Goal: Task Accomplishment & Management: Use online tool/utility

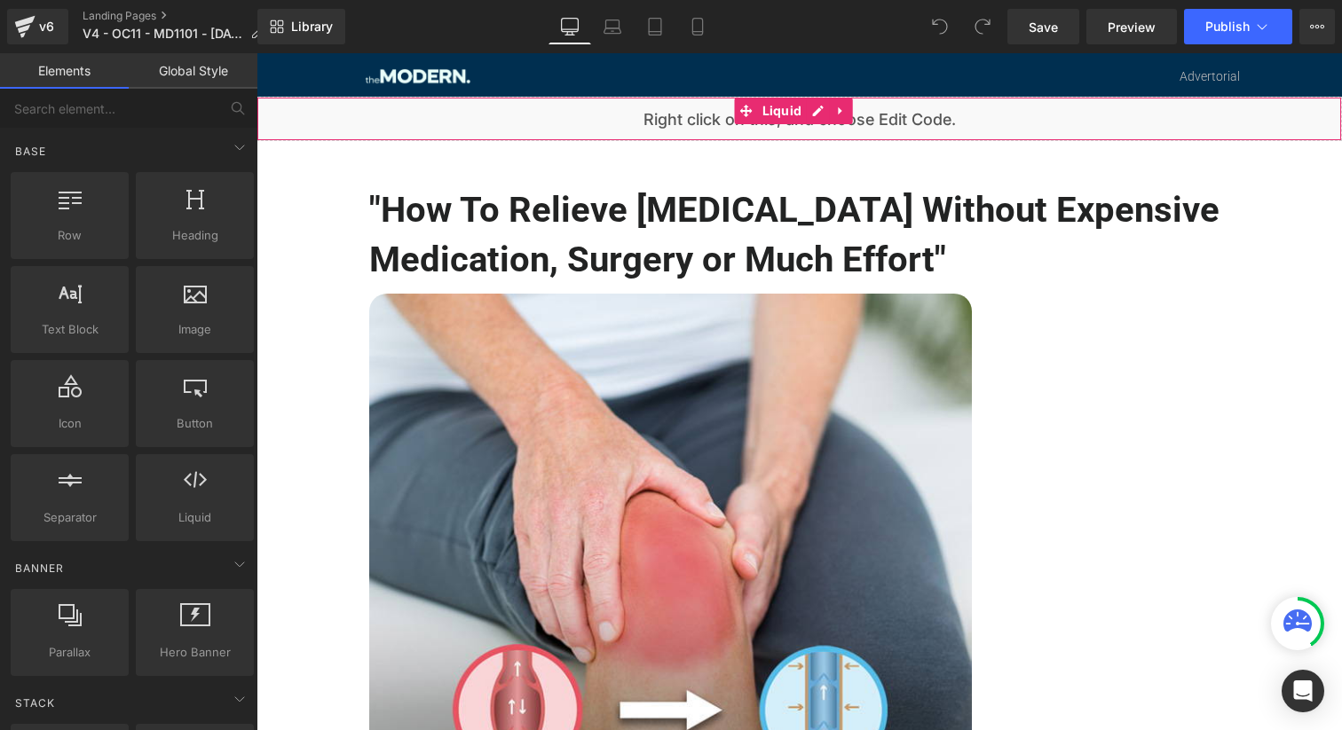
click at [547, 131] on div "Liquid" at bounding box center [798, 119] width 1085 height 44
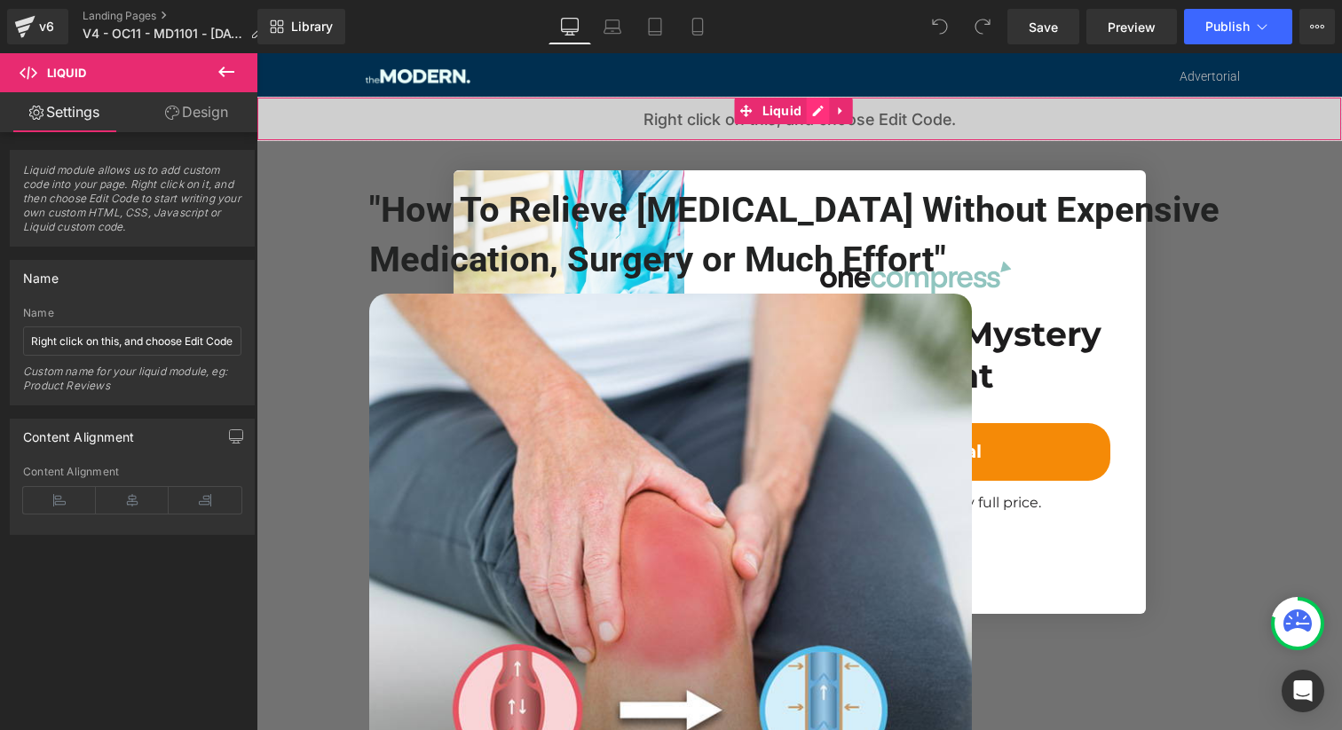
click at [820, 106] on div "Liquid" at bounding box center [798, 119] width 1085 height 44
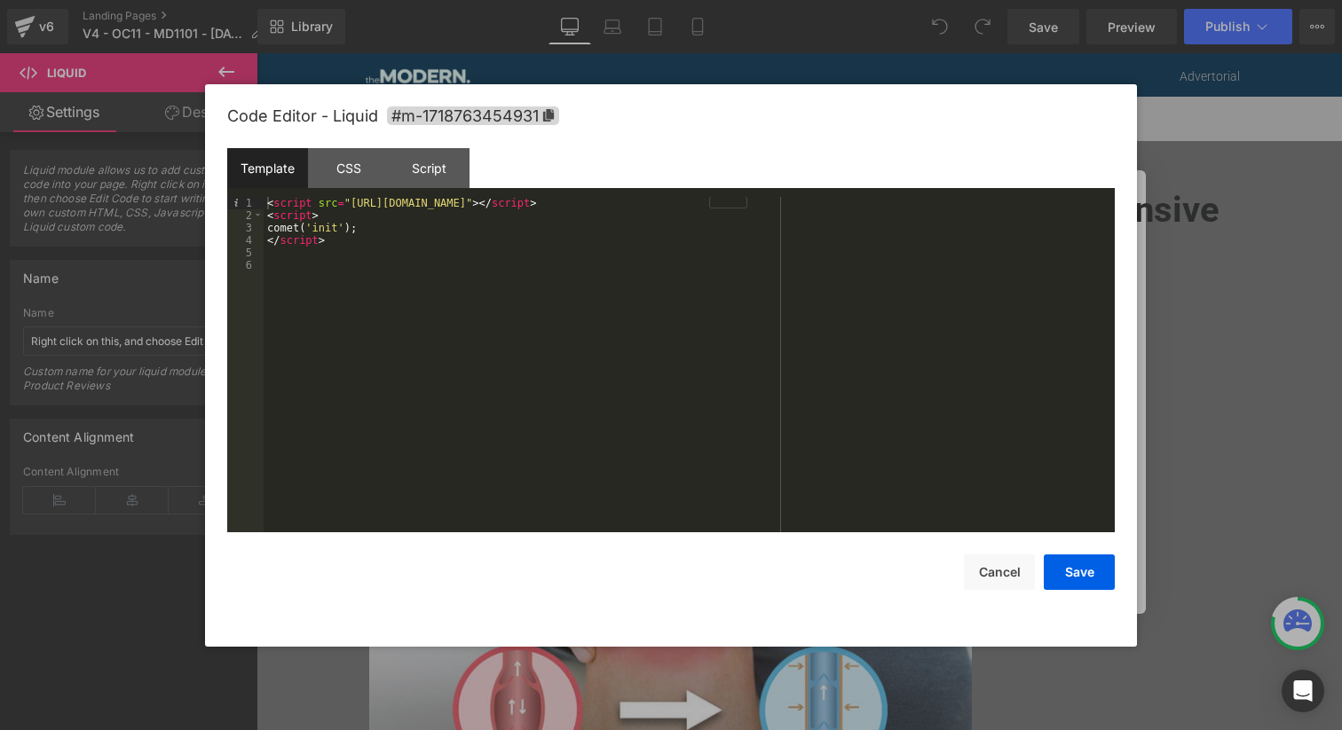
click at [337, 257] on div "< script src = "[URL][DOMAIN_NAME]" > </ script > < script > comet ( 'init' ) ;…" at bounding box center [689, 377] width 851 height 360
click at [352, 158] on div "CSS" at bounding box center [348, 168] width 81 height 40
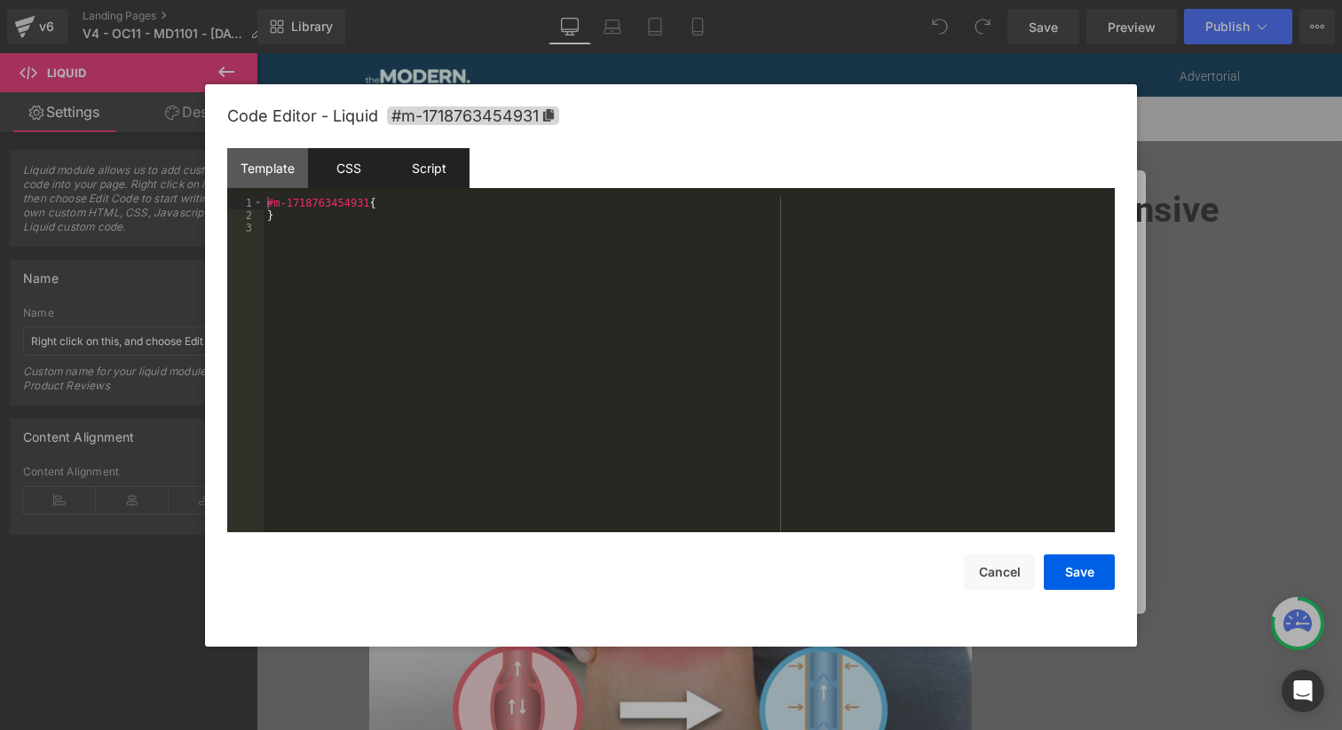
click at [430, 162] on div "Script" at bounding box center [429, 168] width 81 height 40
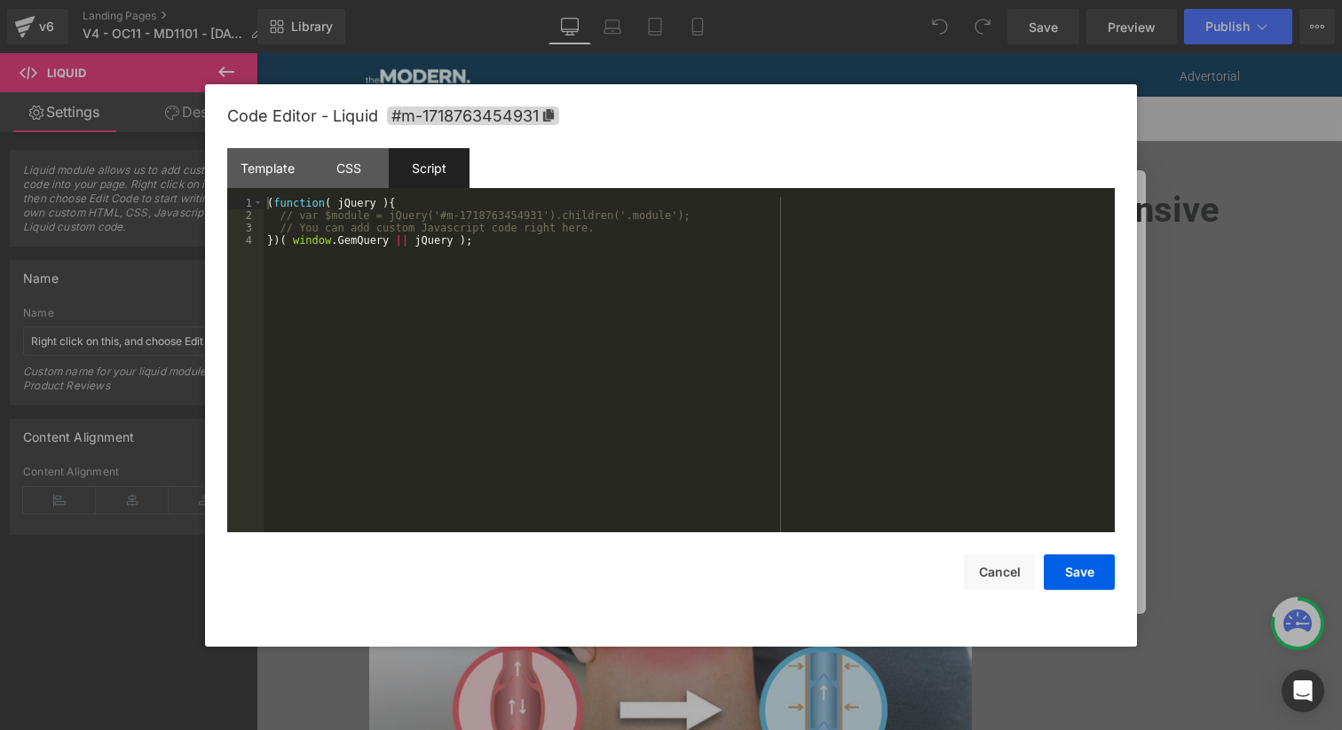
click at [476, 288] on div "( function ( jQuery ) { // var $module = jQuery('#m-1718763454931').children('.…" at bounding box center [689, 377] width 851 height 360
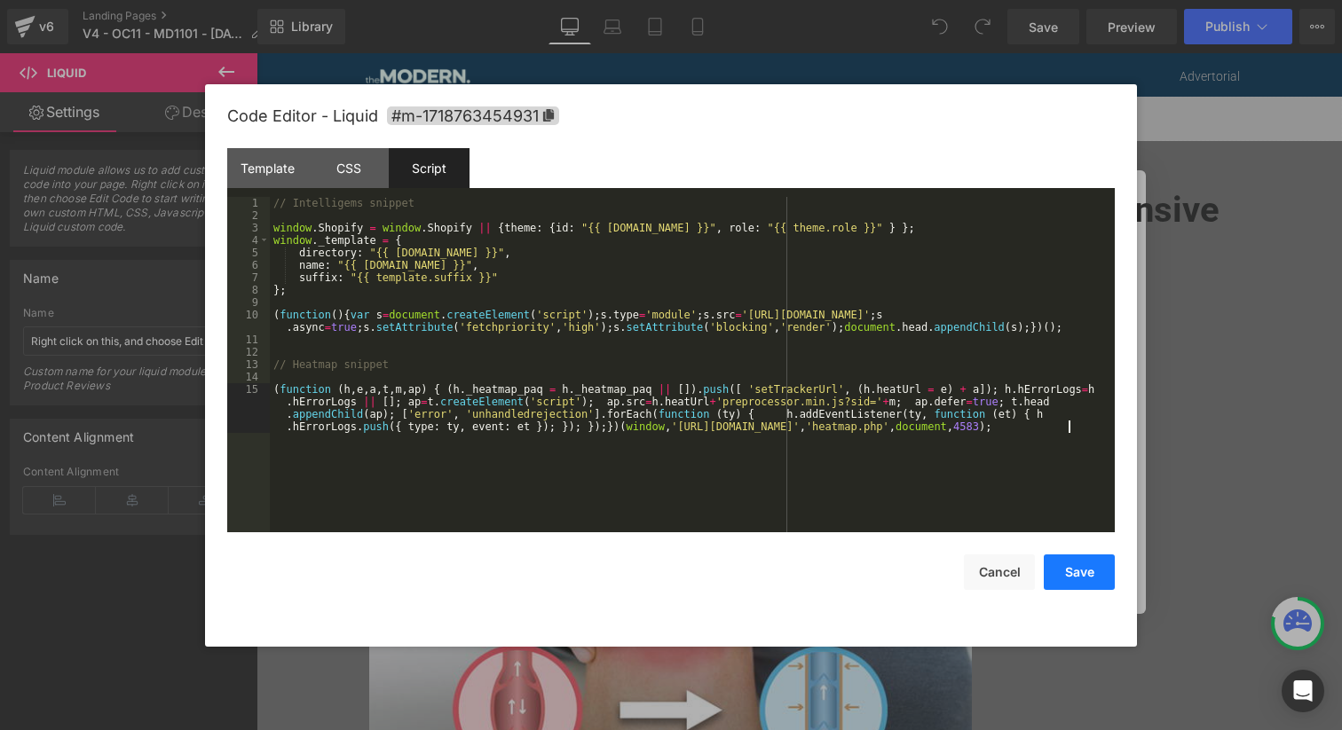
click at [1058, 572] on button "Save" at bounding box center [1079, 572] width 71 height 35
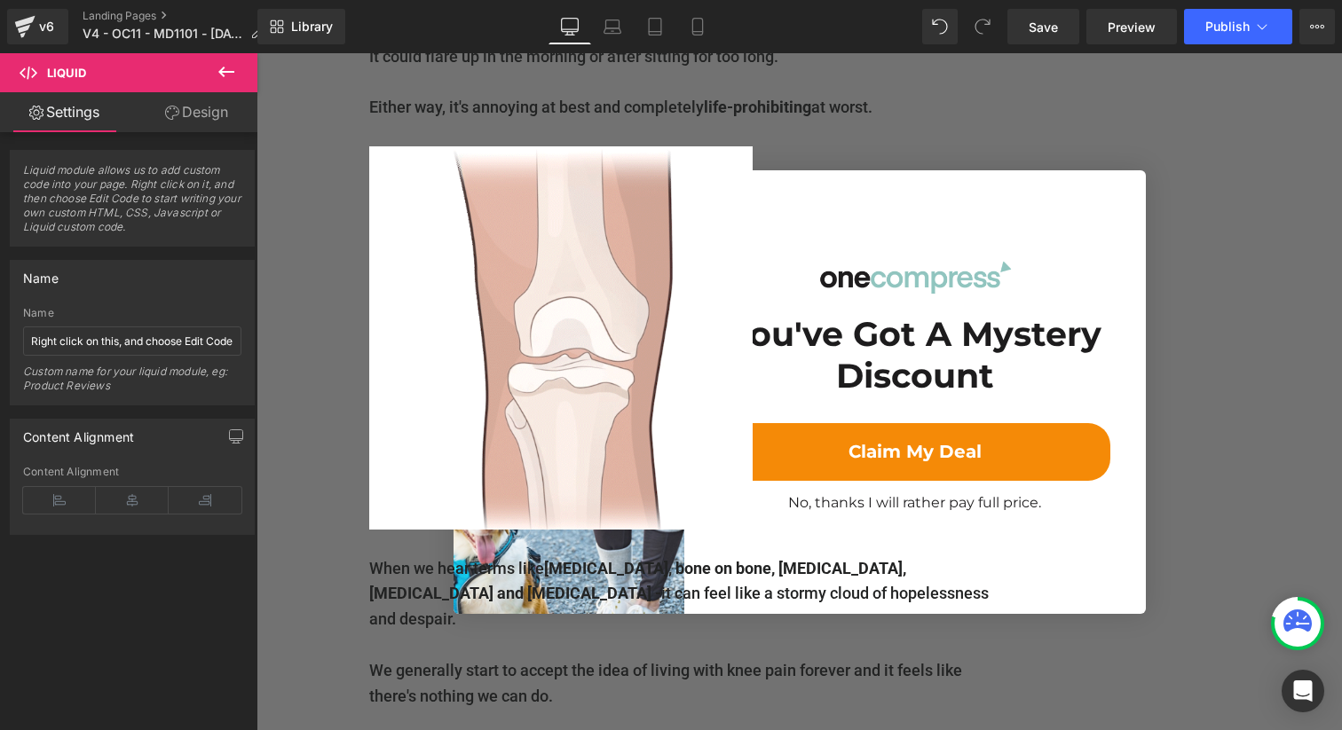
scroll to position [1154, 0]
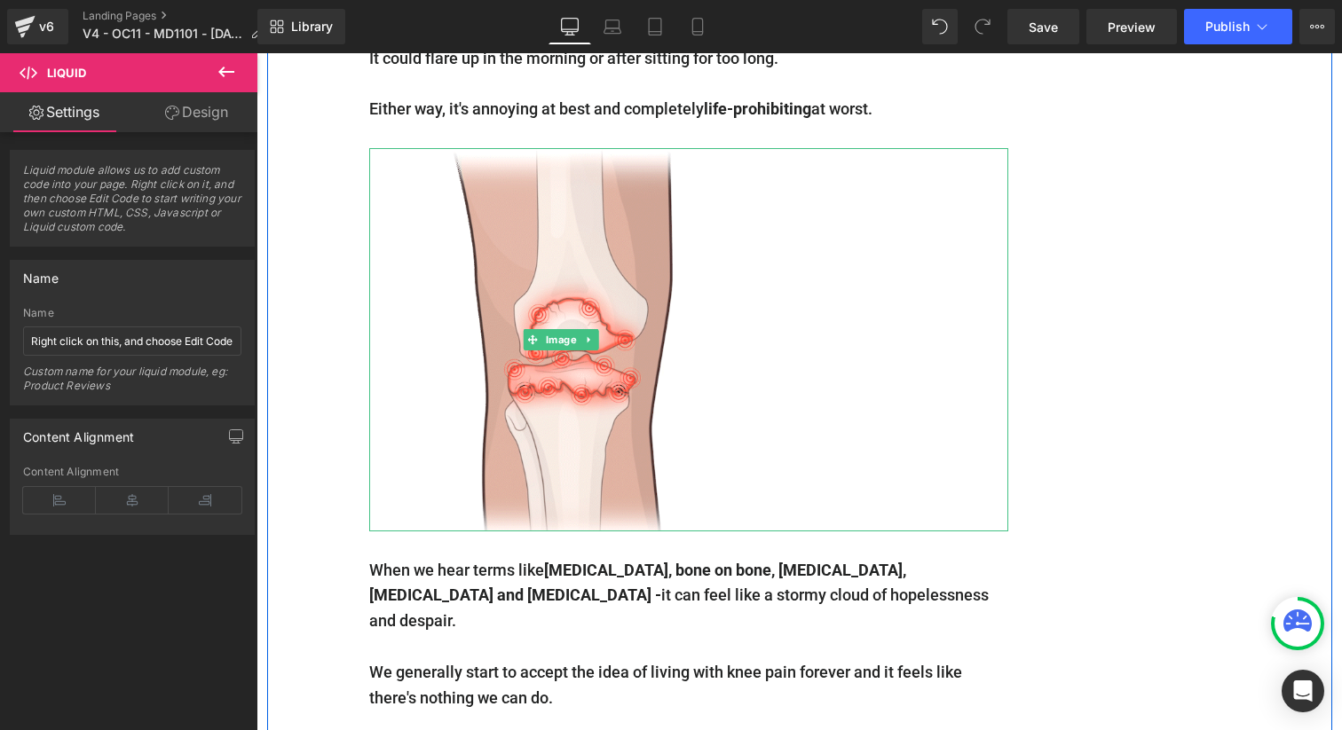
click at [908, 504] on div at bounding box center [688, 339] width 639 height 383
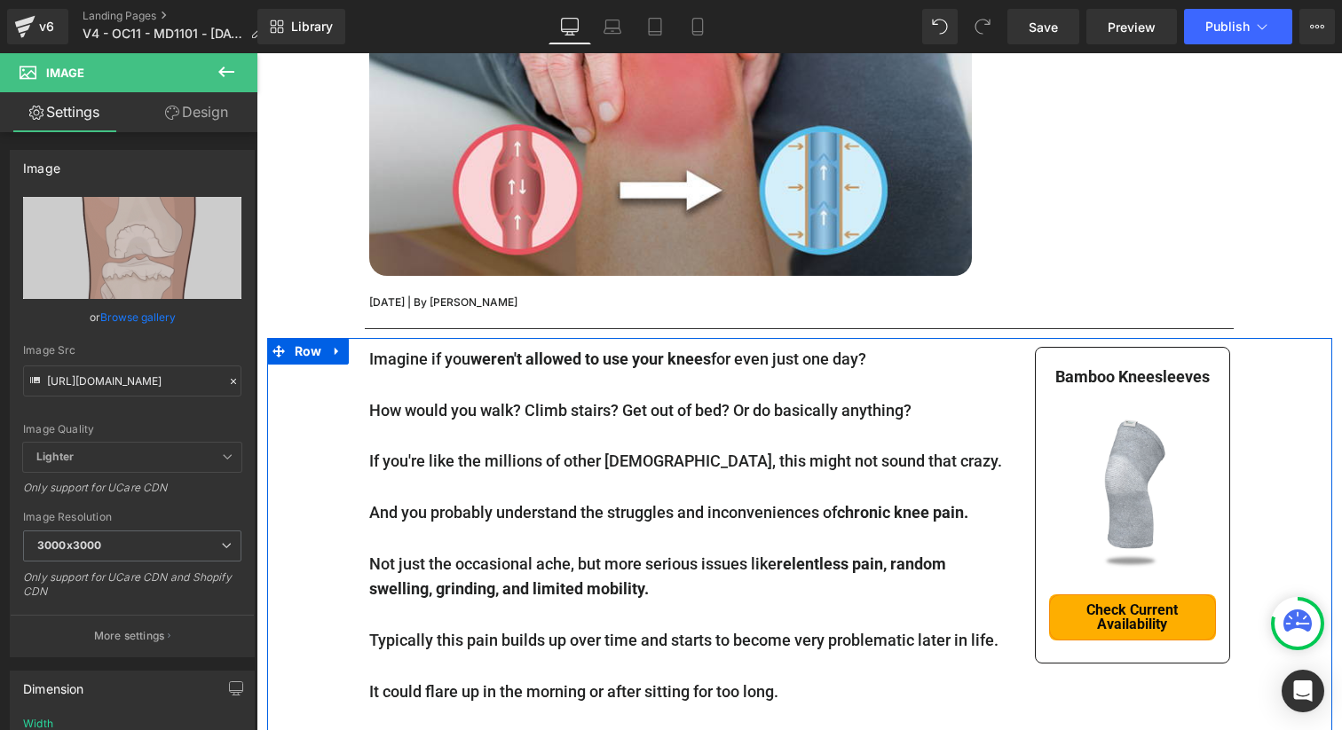
scroll to position [0, 0]
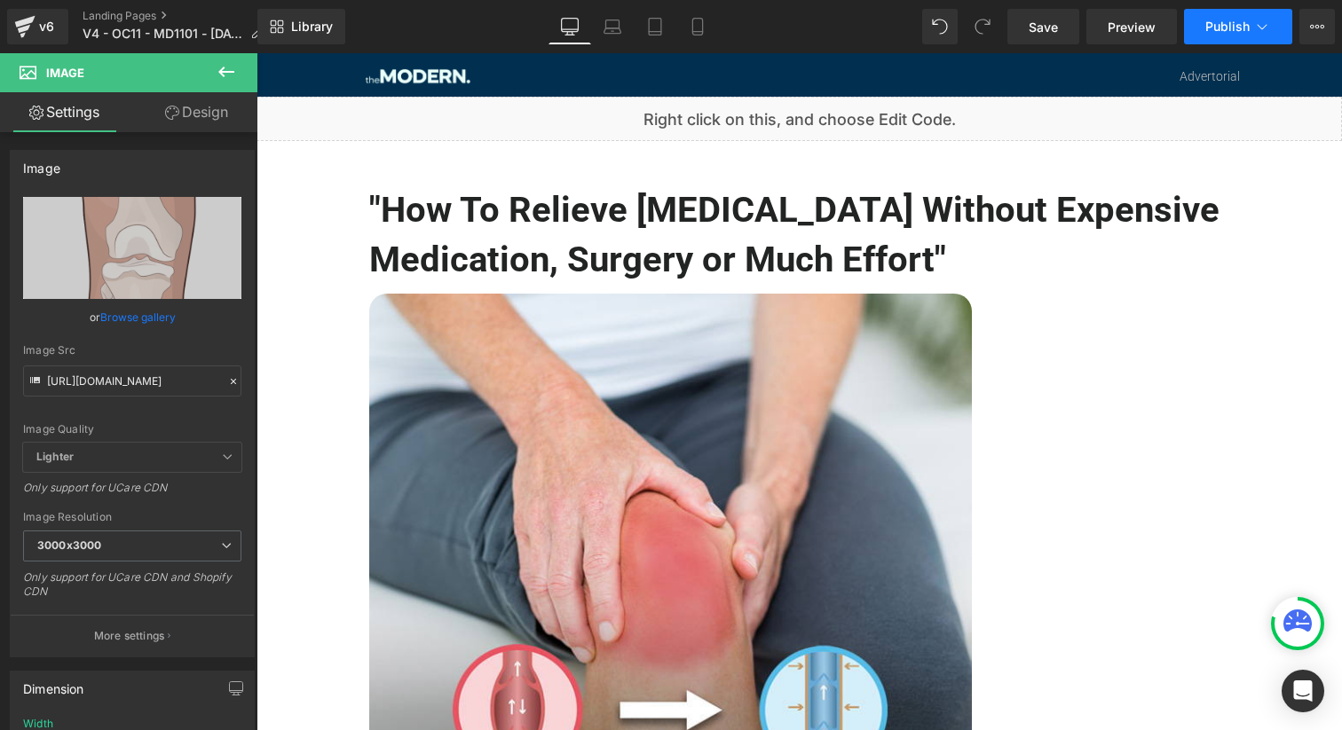
click at [1218, 23] on span "Publish" at bounding box center [1227, 27] width 44 height 14
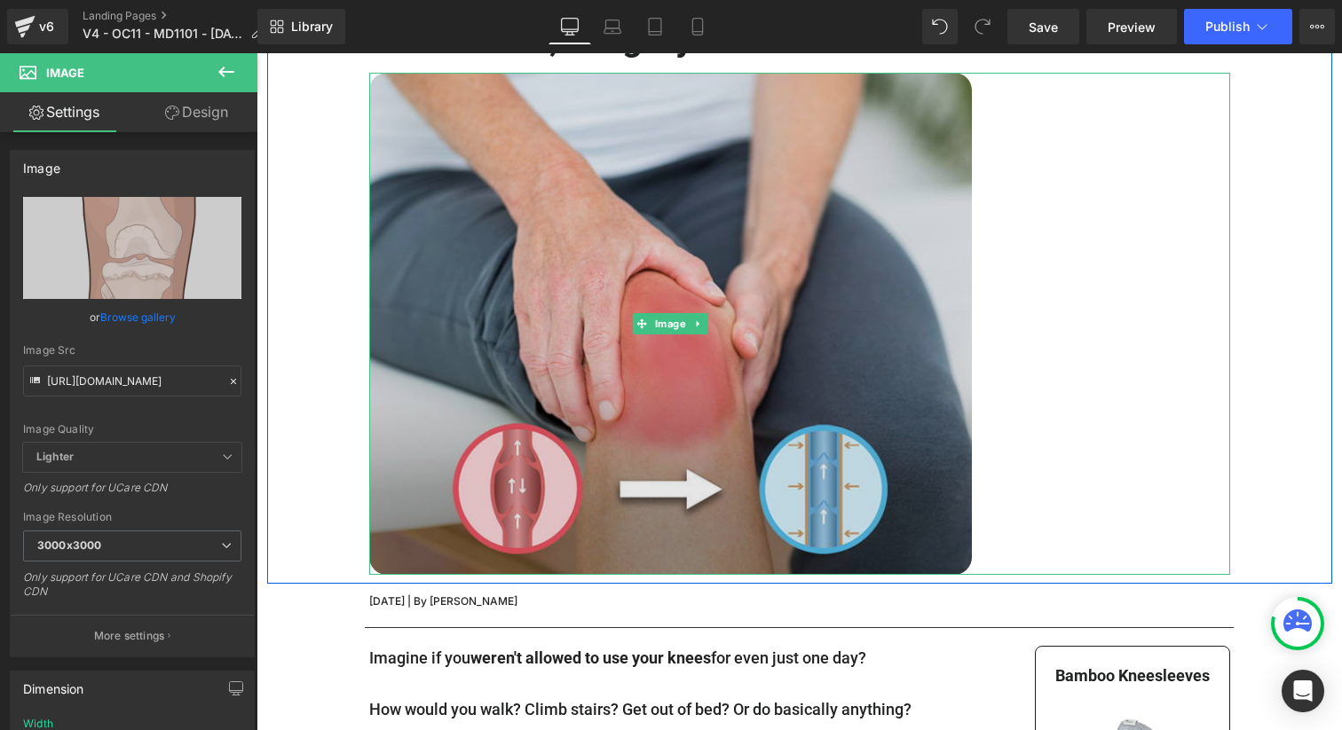
scroll to position [507, 0]
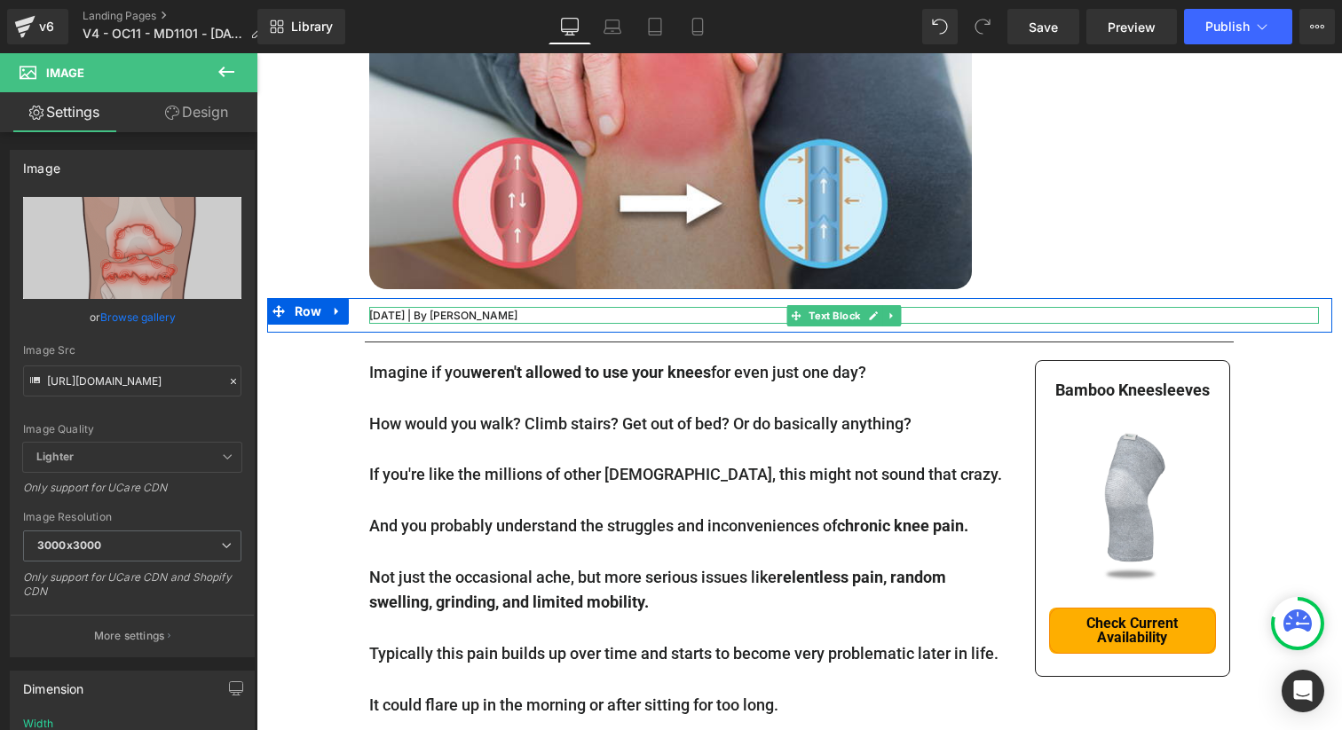
click at [447, 311] on p "[DATE] | By [PERSON_NAME]" at bounding box center [844, 315] width 950 height 17
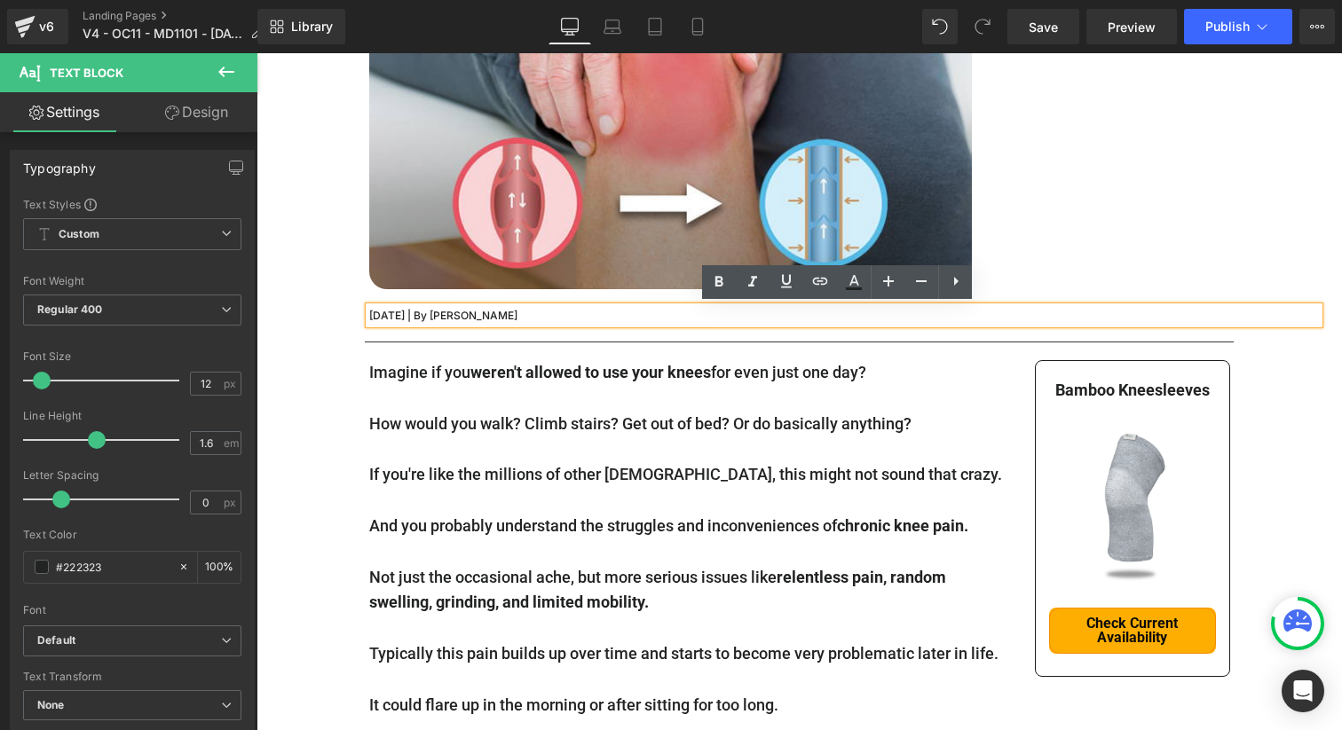
drag, startPoint x: 417, startPoint y: 313, endPoint x: 359, endPoint y: 317, distance: 58.7
click at [369, 317] on div "[DATE] | By [PERSON_NAME]" at bounding box center [844, 315] width 950 height 17
click at [371, 317] on p "[DATE] | By [PERSON_NAME]" at bounding box center [844, 315] width 950 height 17
drag, startPoint x: 419, startPoint y: 314, endPoint x: 363, endPoint y: 314, distance: 55.9
click at [369, 314] on p "[DATE] | By [PERSON_NAME]" at bounding box center [844, 315] width 950 height 17
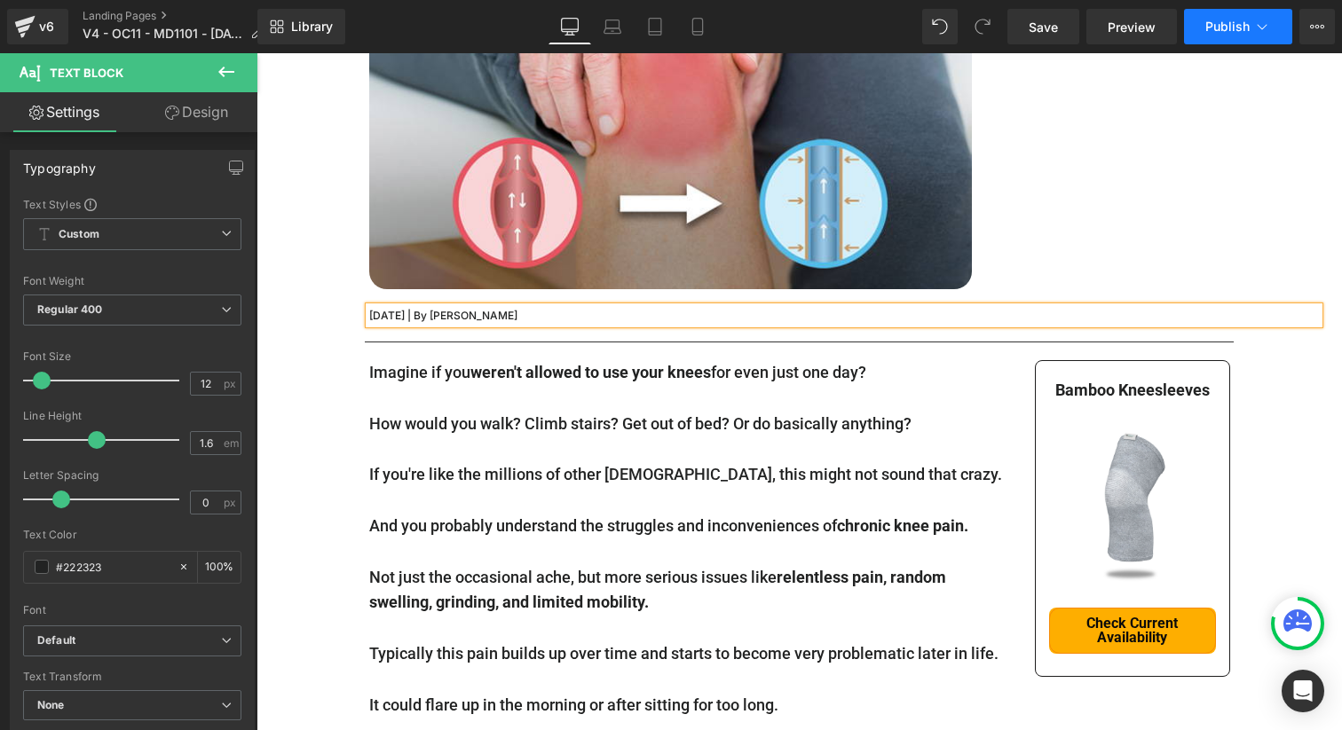
click at [1224, 29] on span "Publish" at bounding box center [1227, 27] width 44 height 14
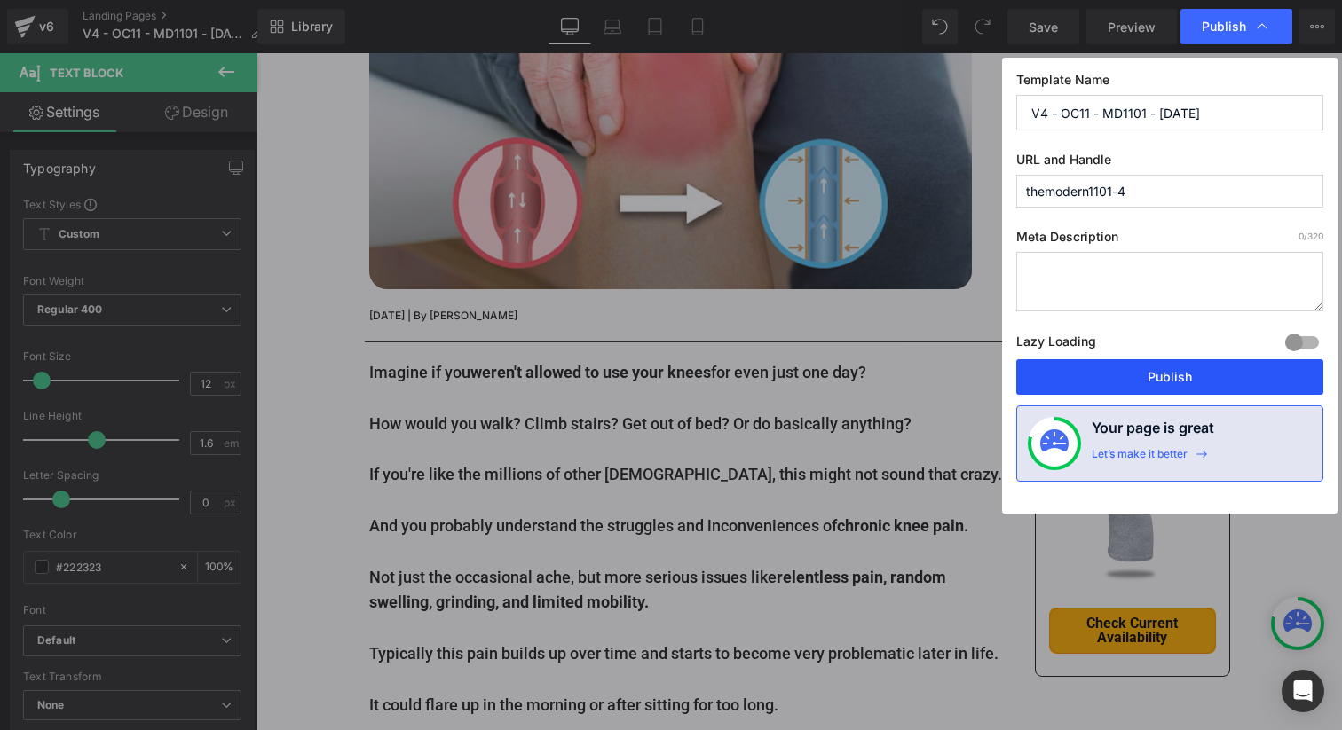
click at [1178, 386] on button "Publish" at bounding box center [1169, 376] width 307 height 35
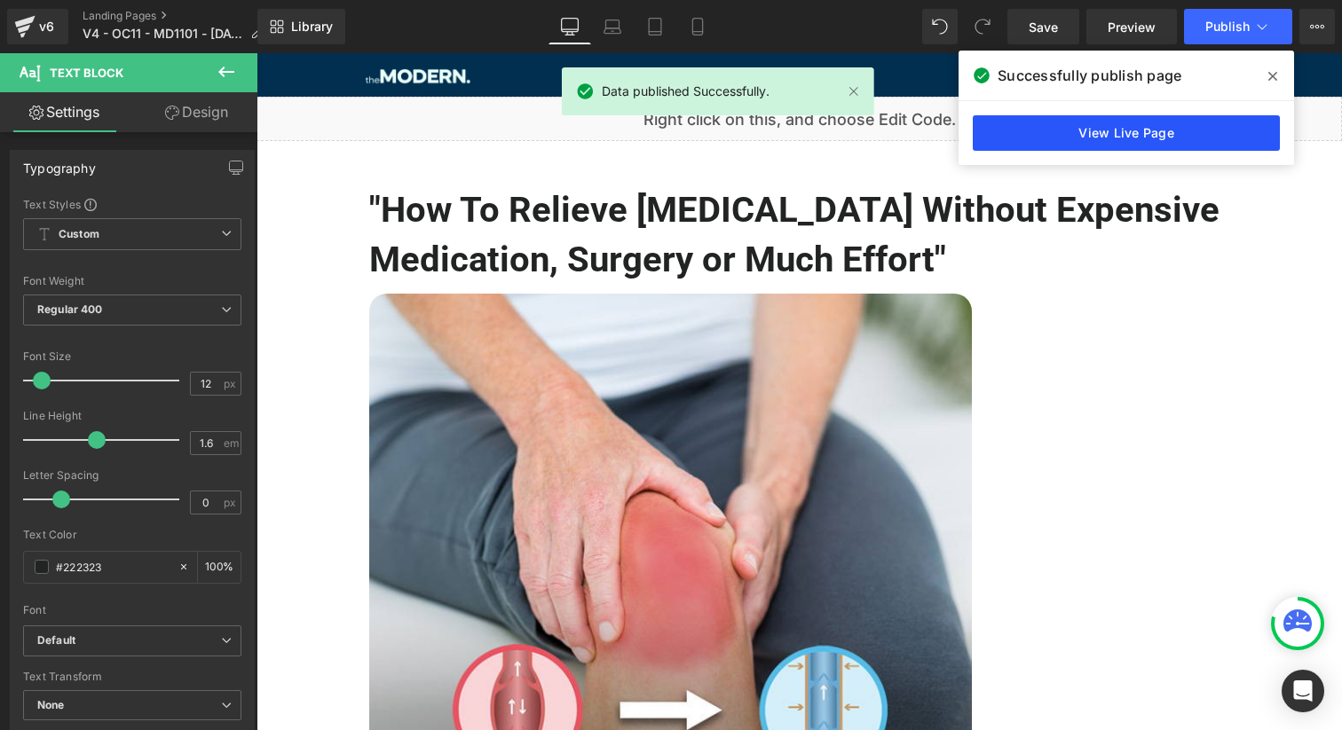
click at [1163, 129] on link "View Live Page" at bounding box center [1126, 132] width 307 height 35
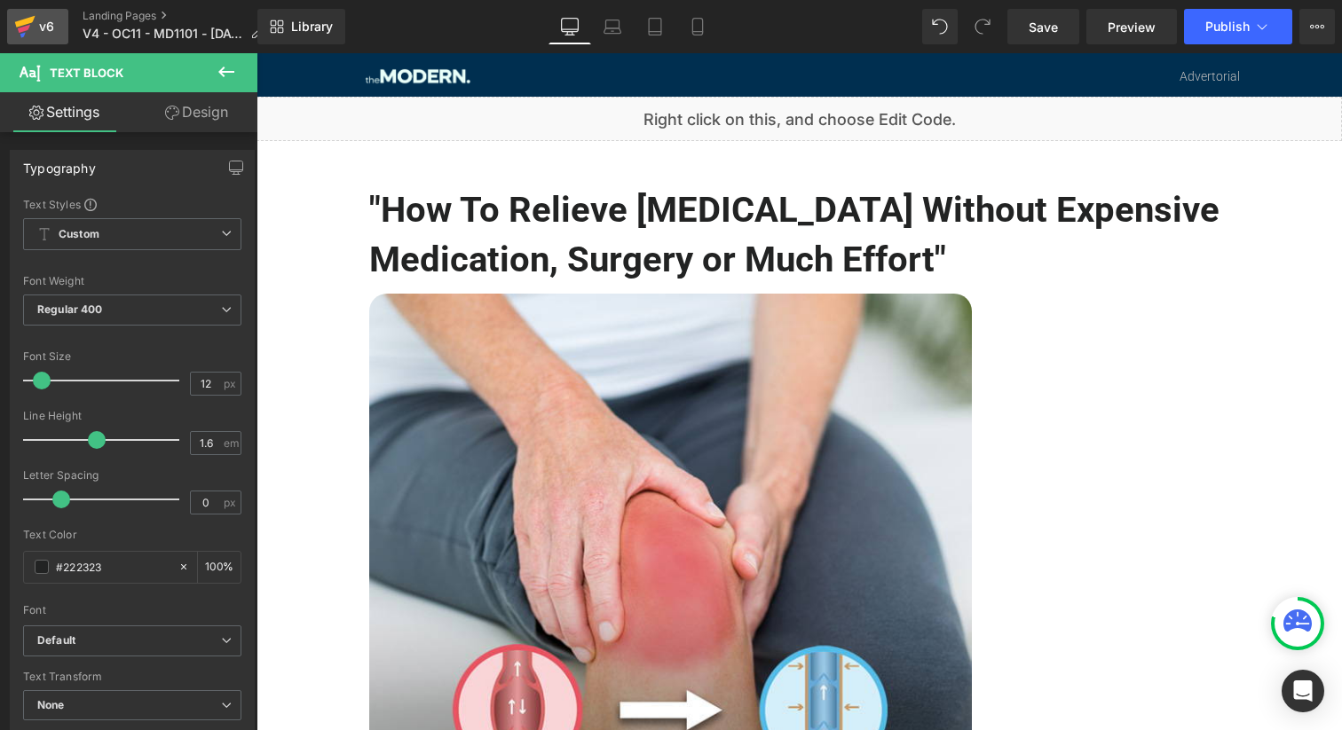
click at [32, 29] on icon at bounding box center [24, 26] width 21 height 44
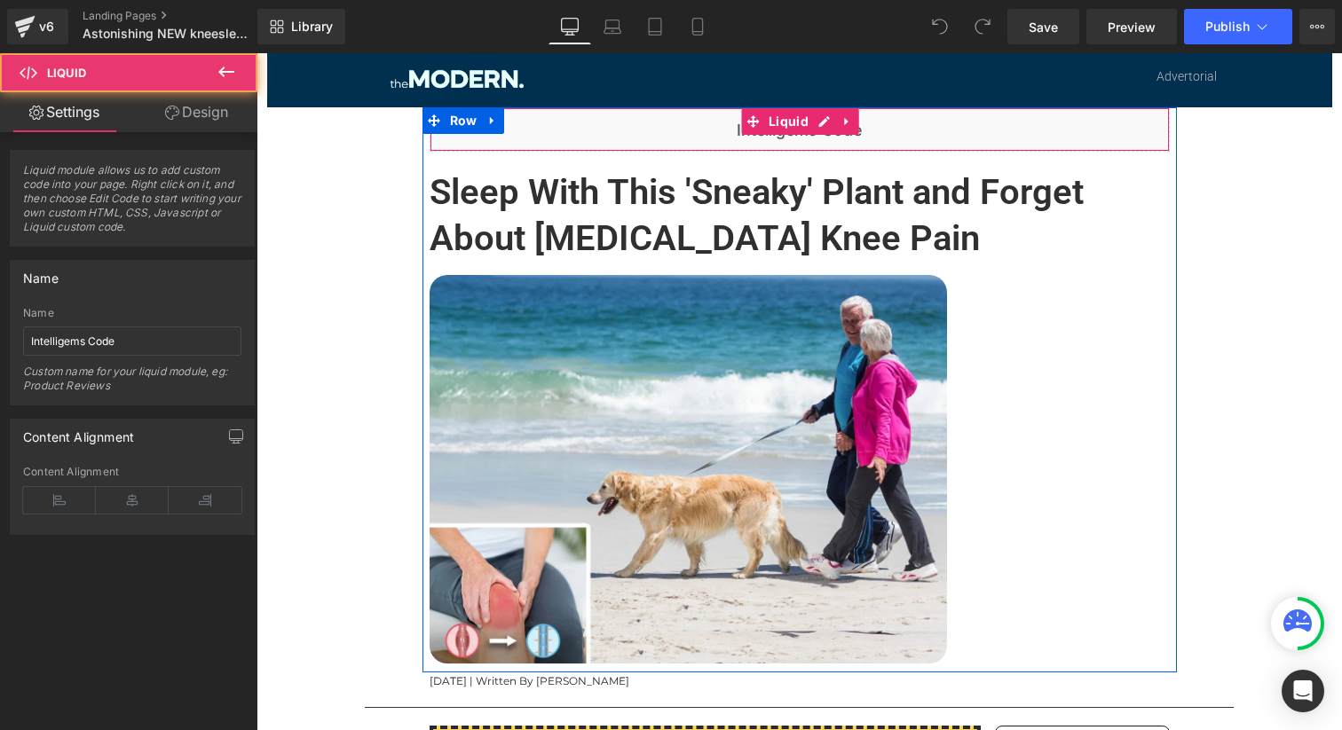
click at [707, 145] on div "Liquid" at bounding box center [800, 129] width 740 height 44
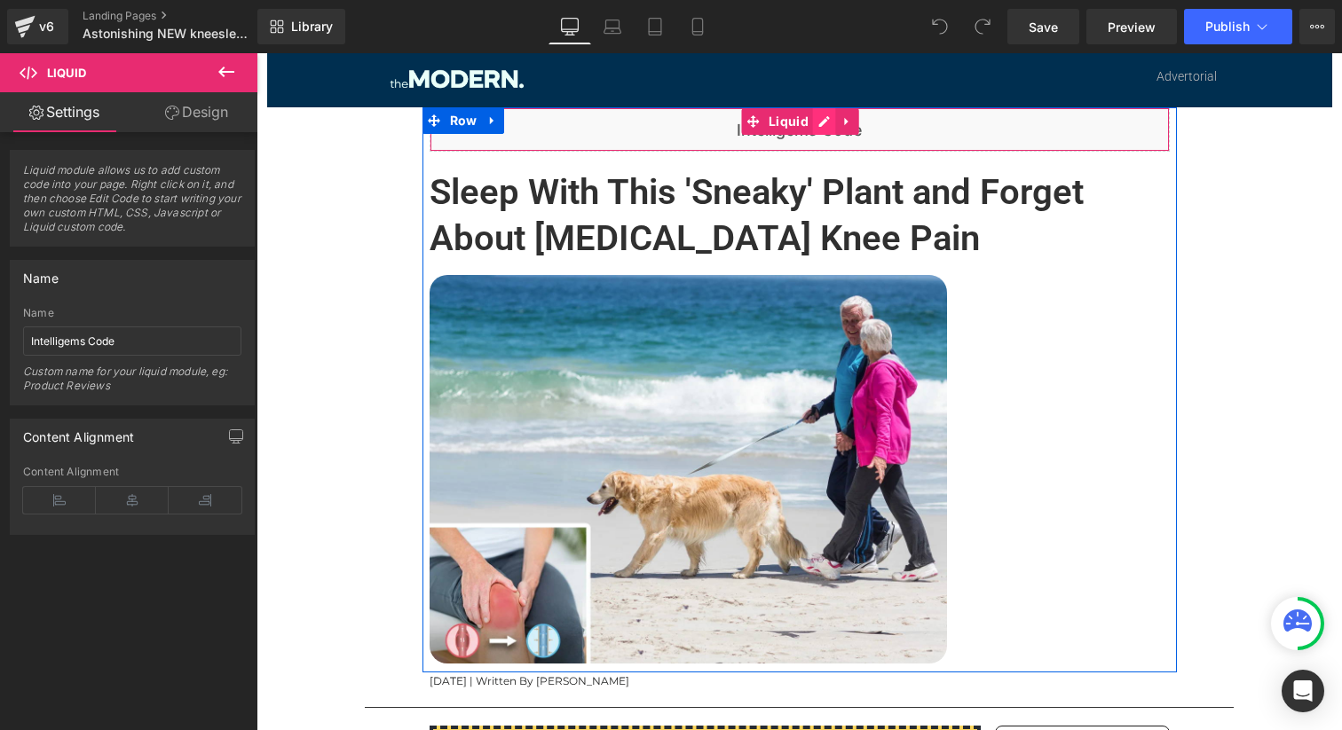
click at [811, 126] on div "Liquid" at bounding box center [800, 129] width 740 height 44
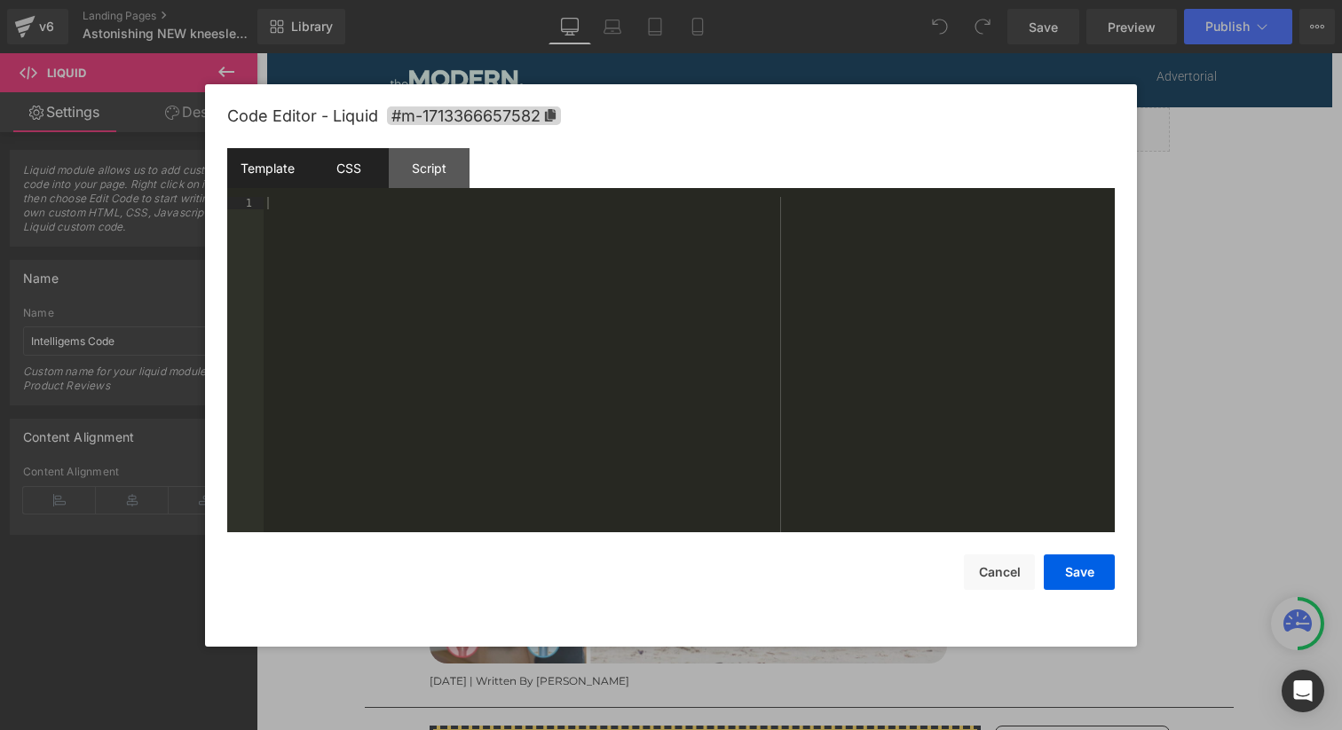
click at [348, 172] on div "CSS" at bounding box center [348, 168] width 81 height 40
click at [413, 169] on div "Script" at bounding box center [429, 168] width 81 height 40
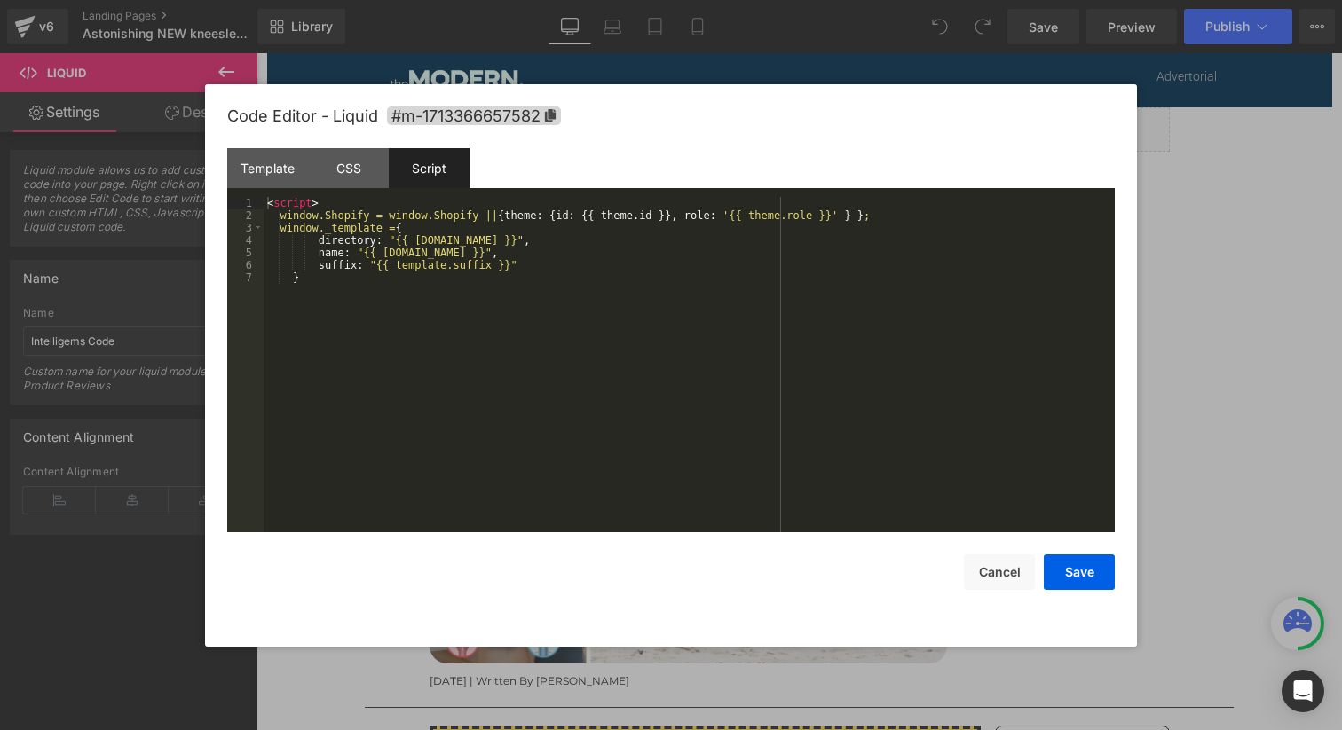
click at [573, 291] on div "< script > window.Shopify = window.Shopify || { theme : { id : {{ theme . id }}…" at bounding box center [689, 377] width 851 height 360
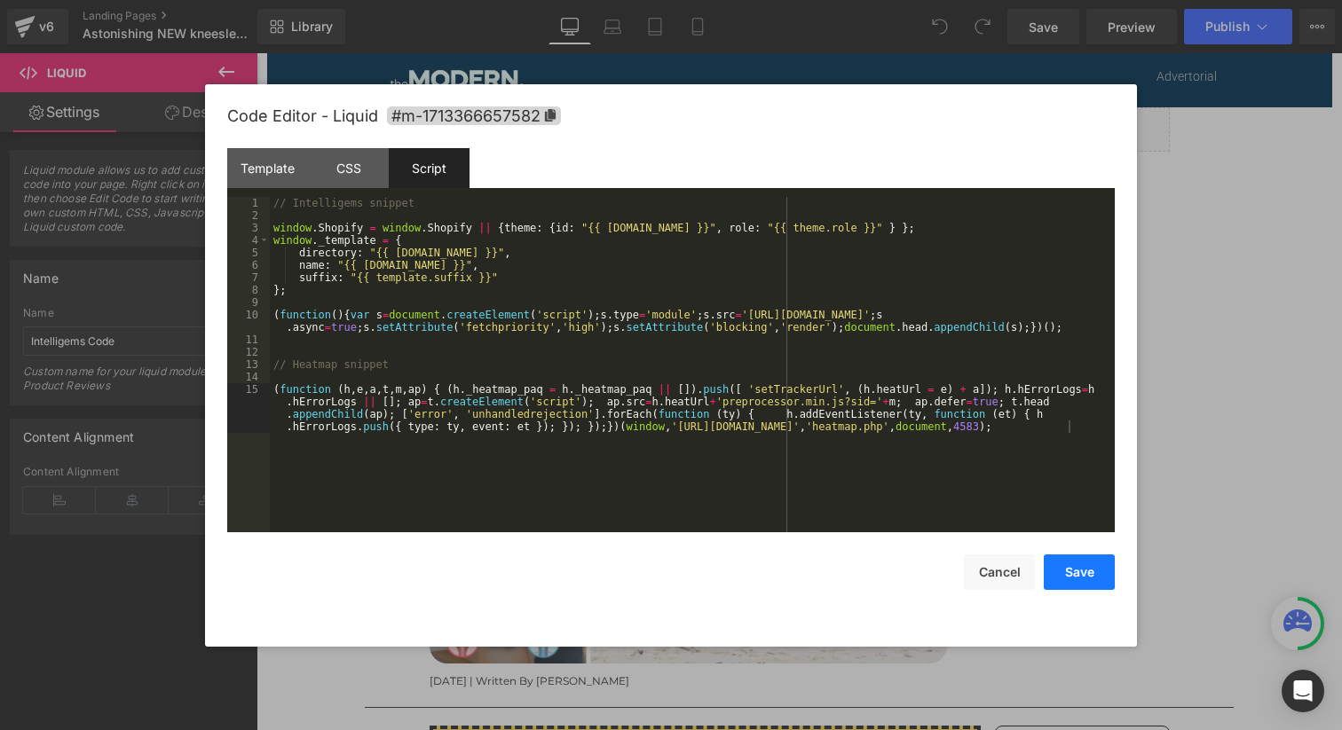
click at [1074, 572] on button "Save" at bounding box center [1079, 572] width 71 height 35
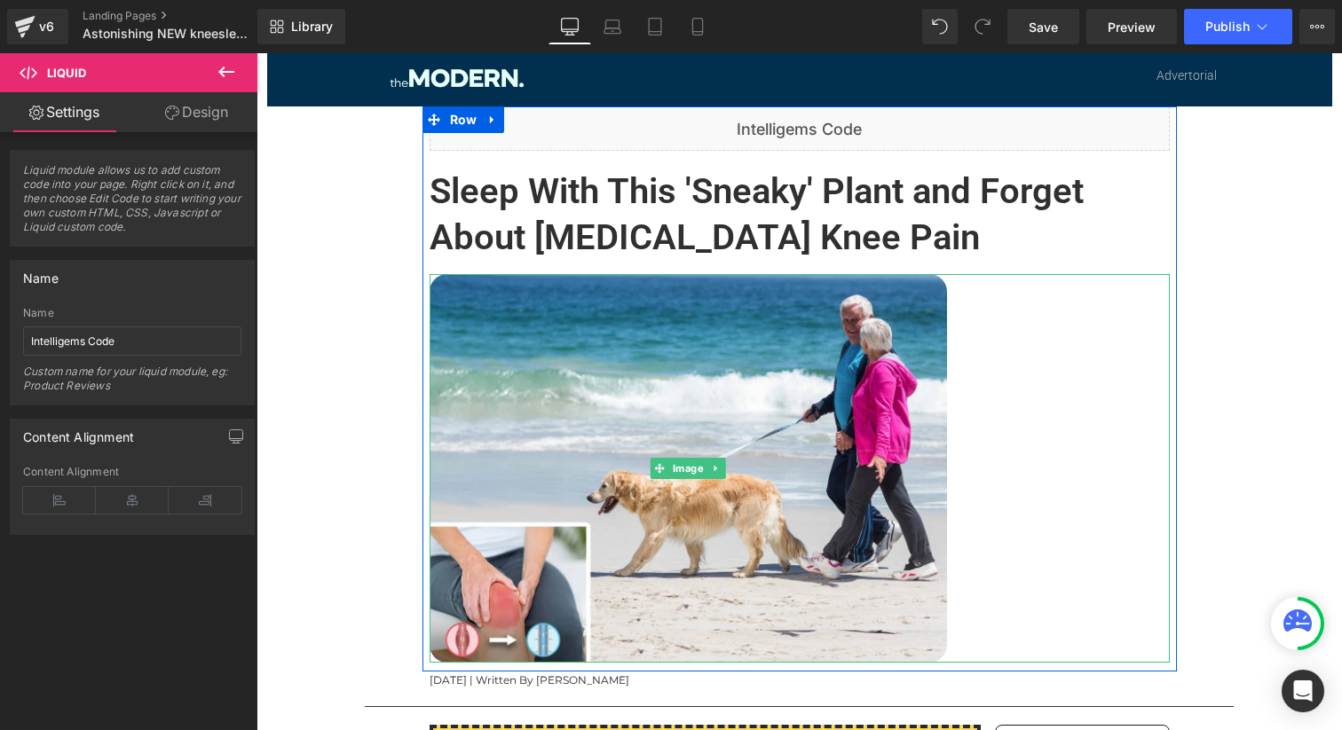
scroll to position [488, 0]
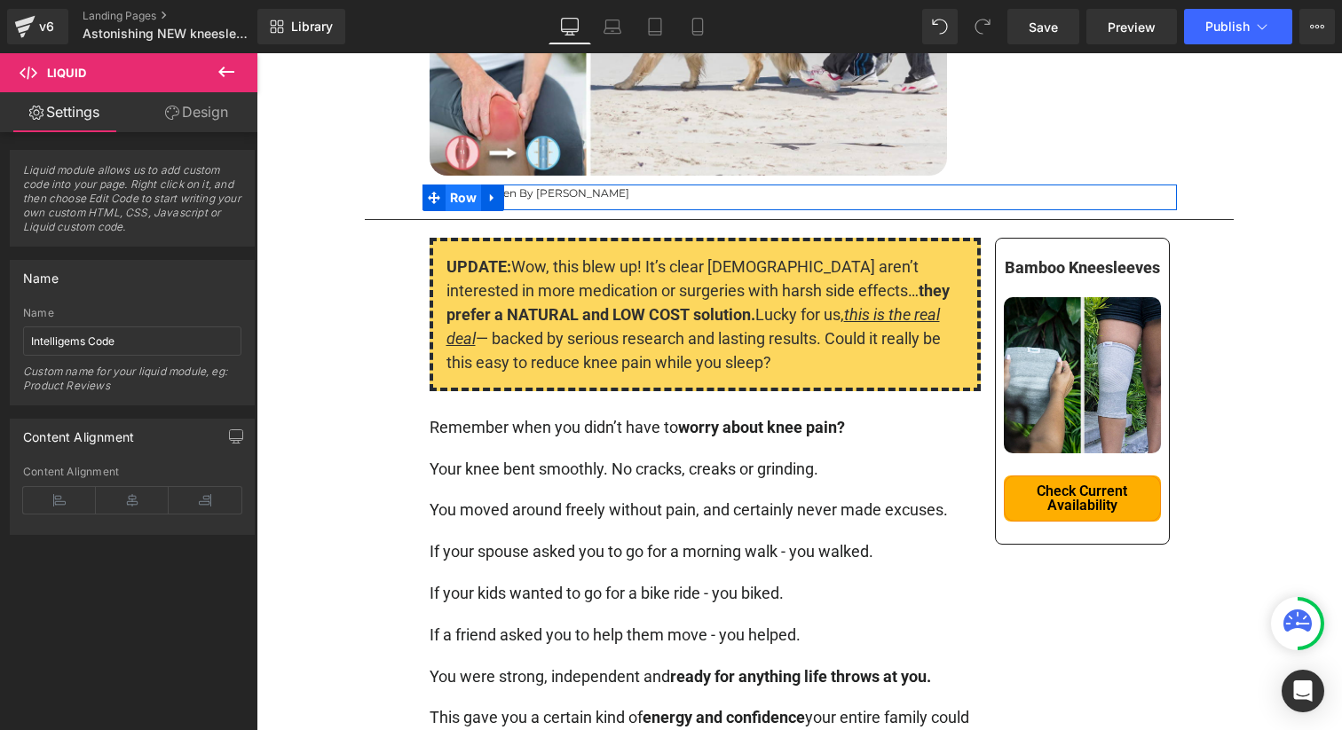
click at [469, 189] on span "Row" at bounding box center [463, 198] width 36 height 27
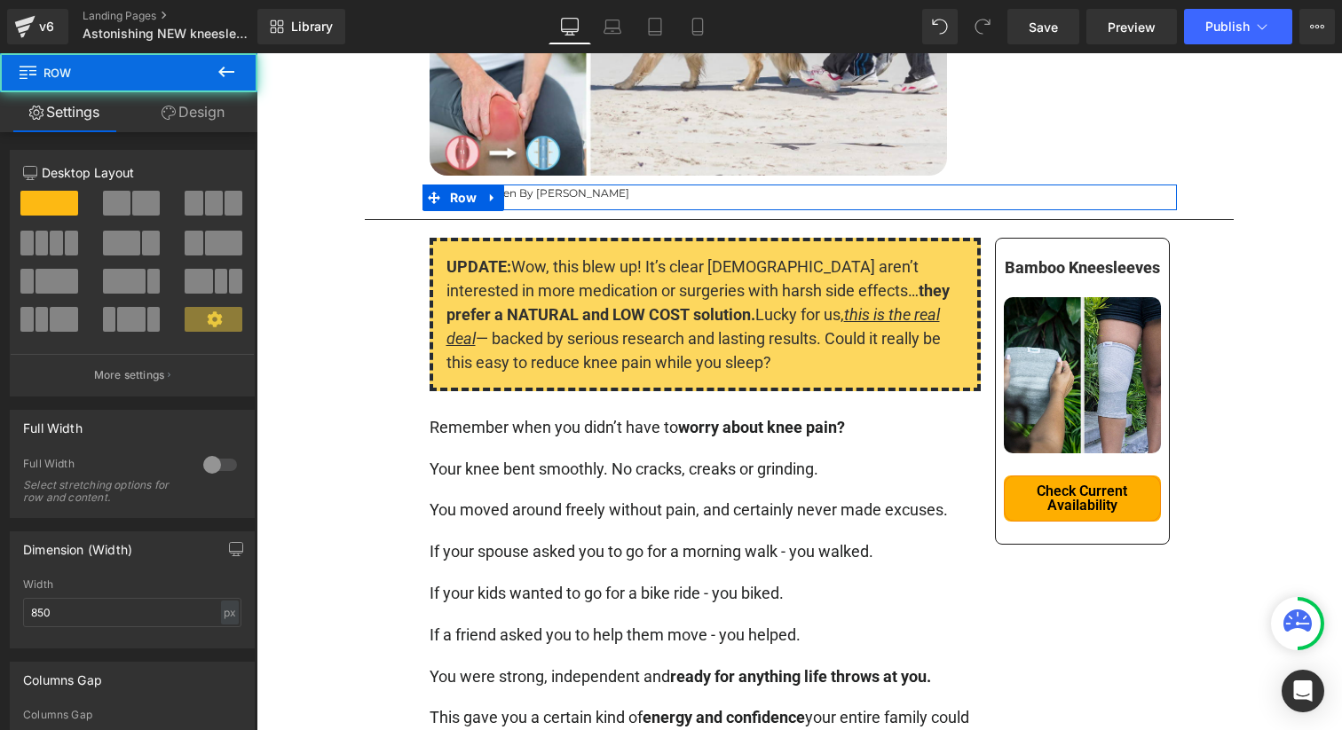
click at [557, 192] on div "August 29th , 2025 | Written By Thomas Kurtz" at bounding box center [800, 193] width 740 height 17
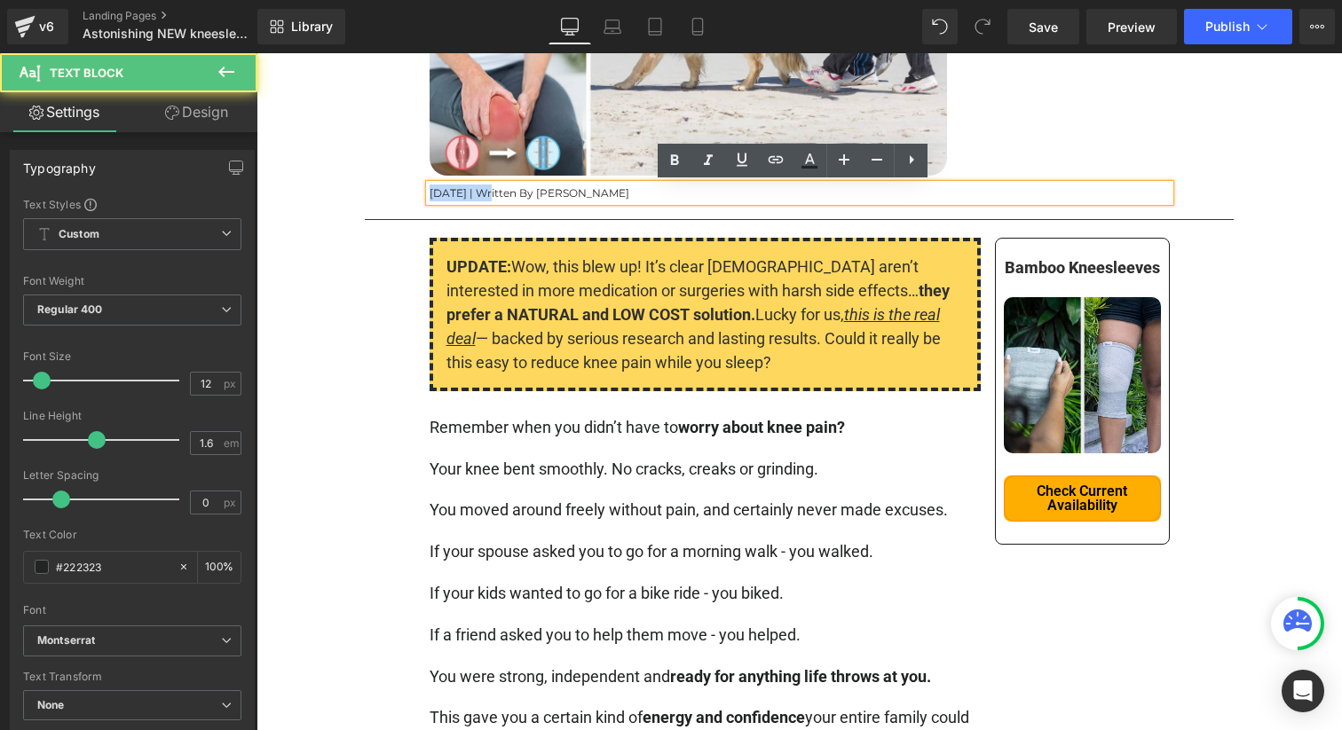
drag, startPoint x: 487, startPoint y: 193, endPoint x: 423, endPoint y: 193, distance: 63.9
click at [430, 193] on div "August 29th , 2025 | Written By Thomas Kurtz" at bounding box center [800, 193] width 740 height 17
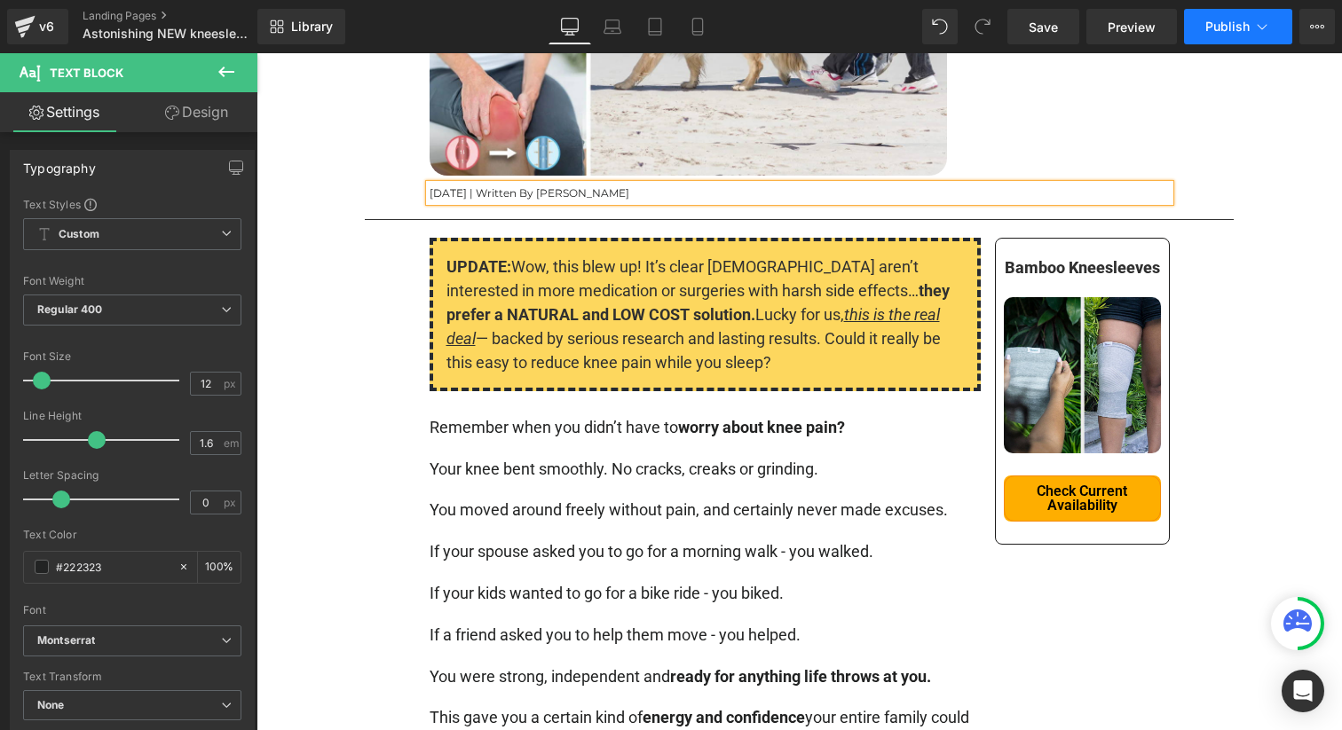
click at [1211, 35] on button "Publish" at bounding box center [1238, 26] width 108 height 35
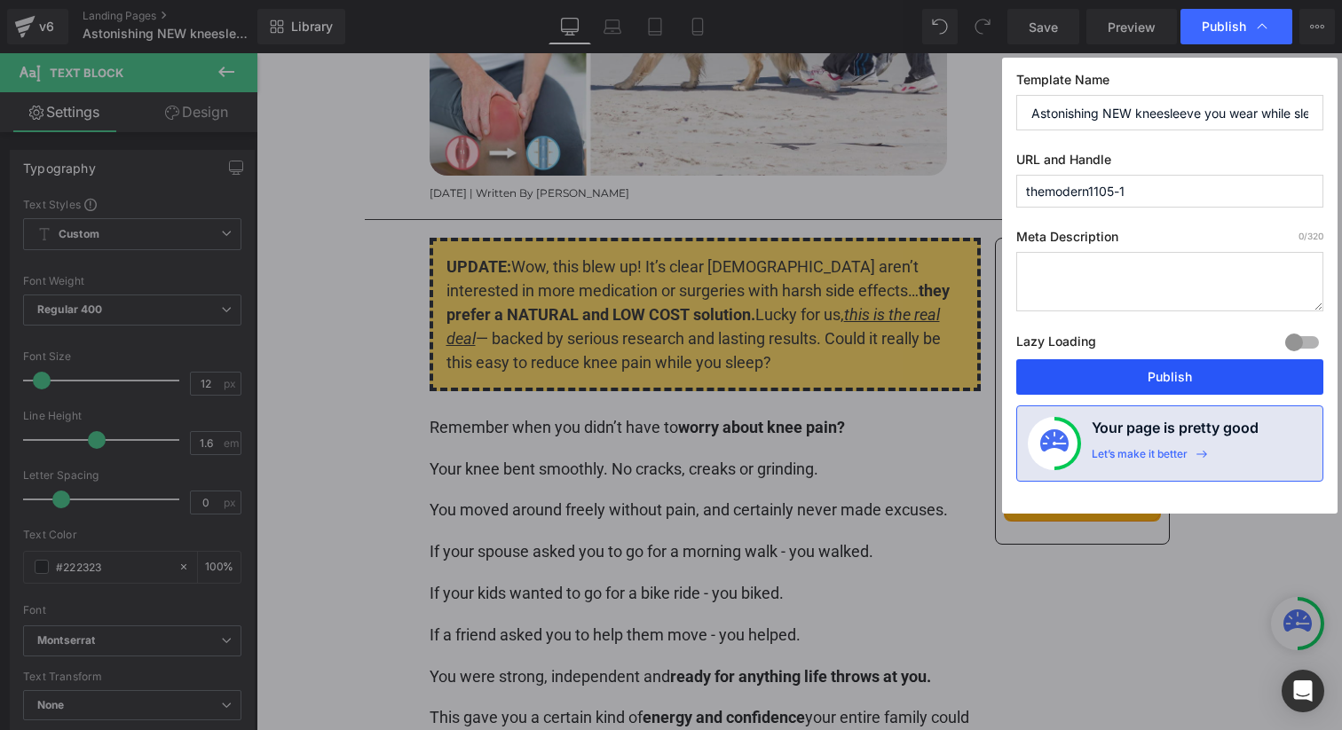
click at [1177, 383] on button "Publish" at bounding box center [1169, 376] width 307 height 35
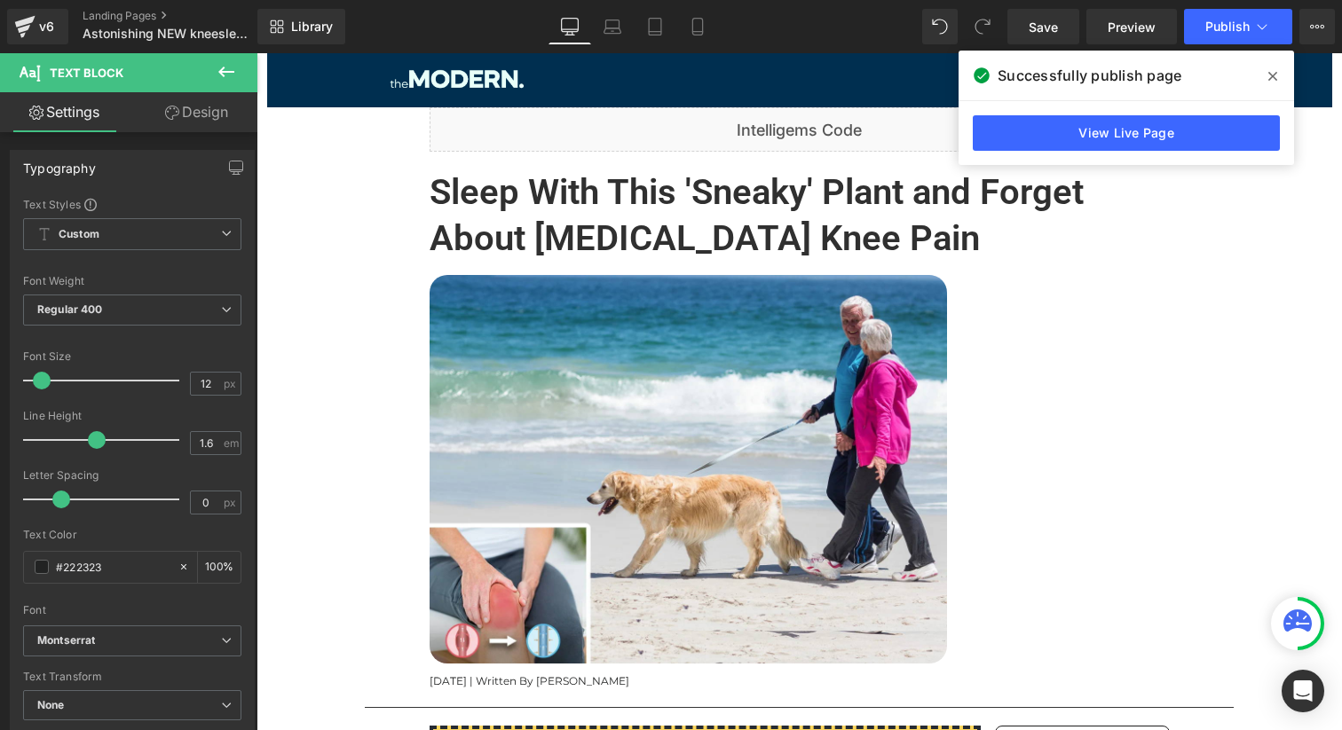
click at [1273, 74] on icon at bounding box center [1272, 76] width 9 height 9
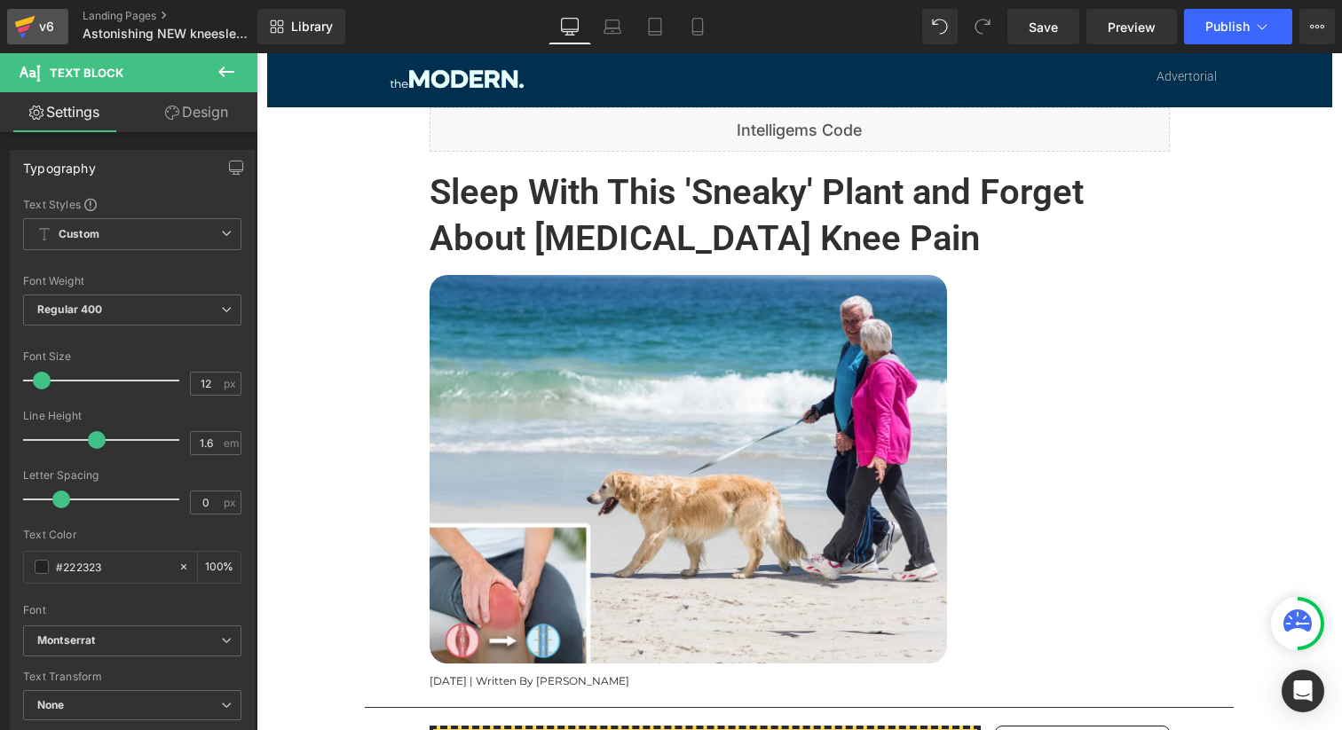
click at [36, 24] on div "v6" at bounding box center [46, 26] width 22 height 23
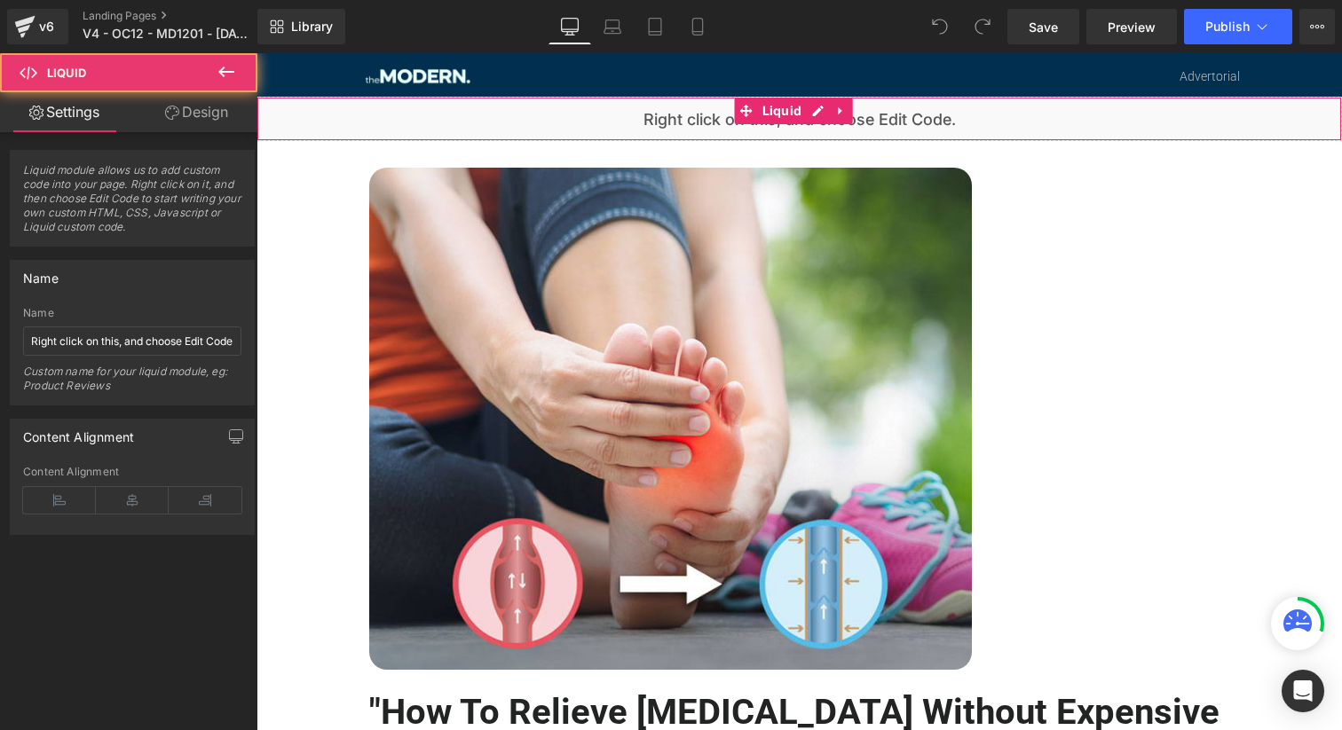
click at [643, 122] on div "Liquid" at bounding box center [798, 119] width 1085 height 44
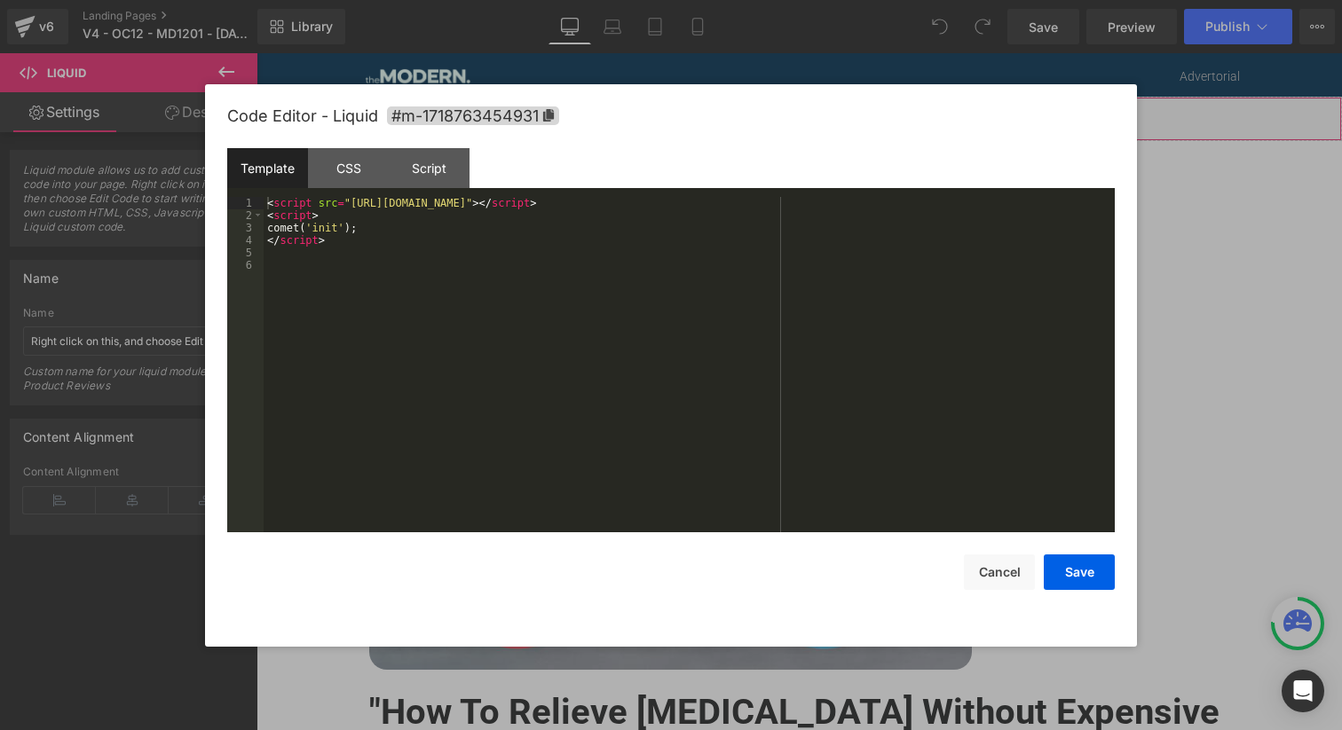
click at [821, 111] on div "Liquid" at bounding box center [798, 119] width 1085 height 44
click at [366, 247] on div "< script src = "[URL][DOMAIN_NAME]" > </ script > < script > comet ( 'init' ) ;…" at bounding box center [689, 377] width 851 height 360
click at [332, 171] on div "CSS" at bounding box center [348, 168] width 81 height 40
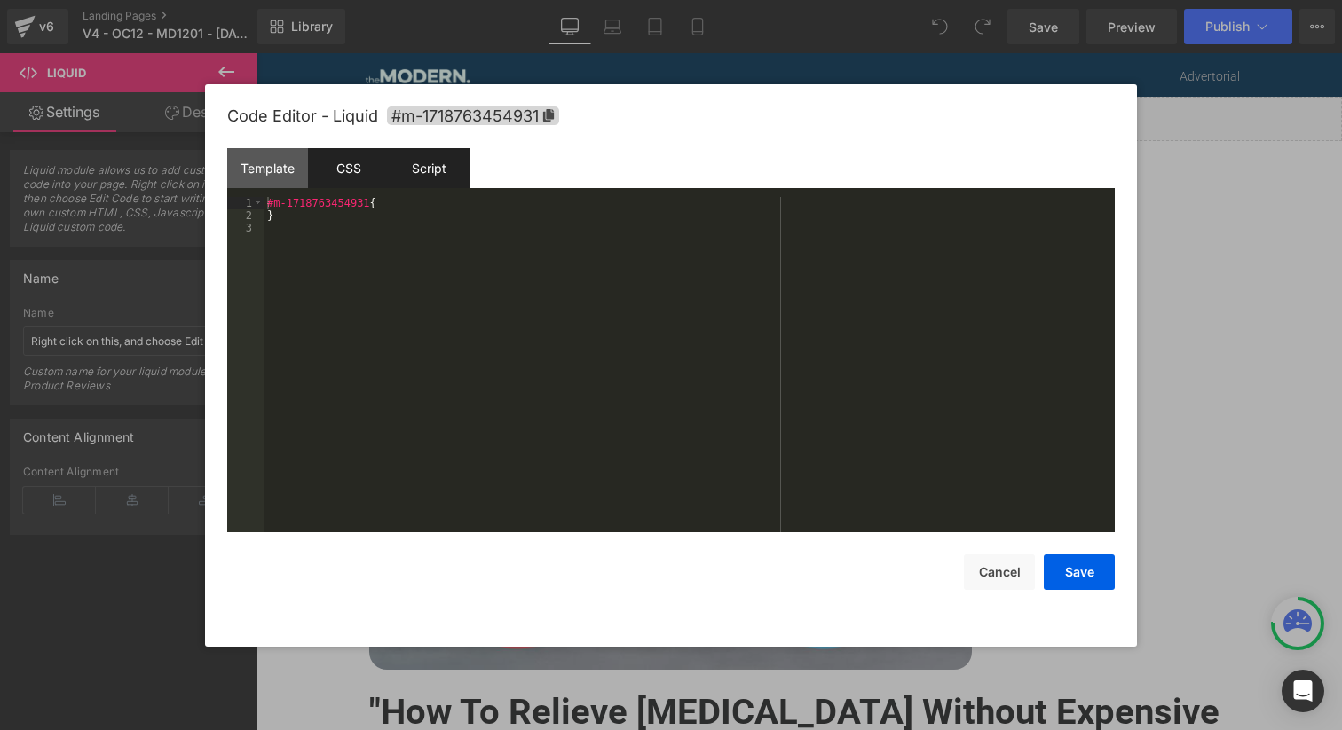
click at [433, 169] on div "Script" at bounding box center [429, 168] width 81 height 40
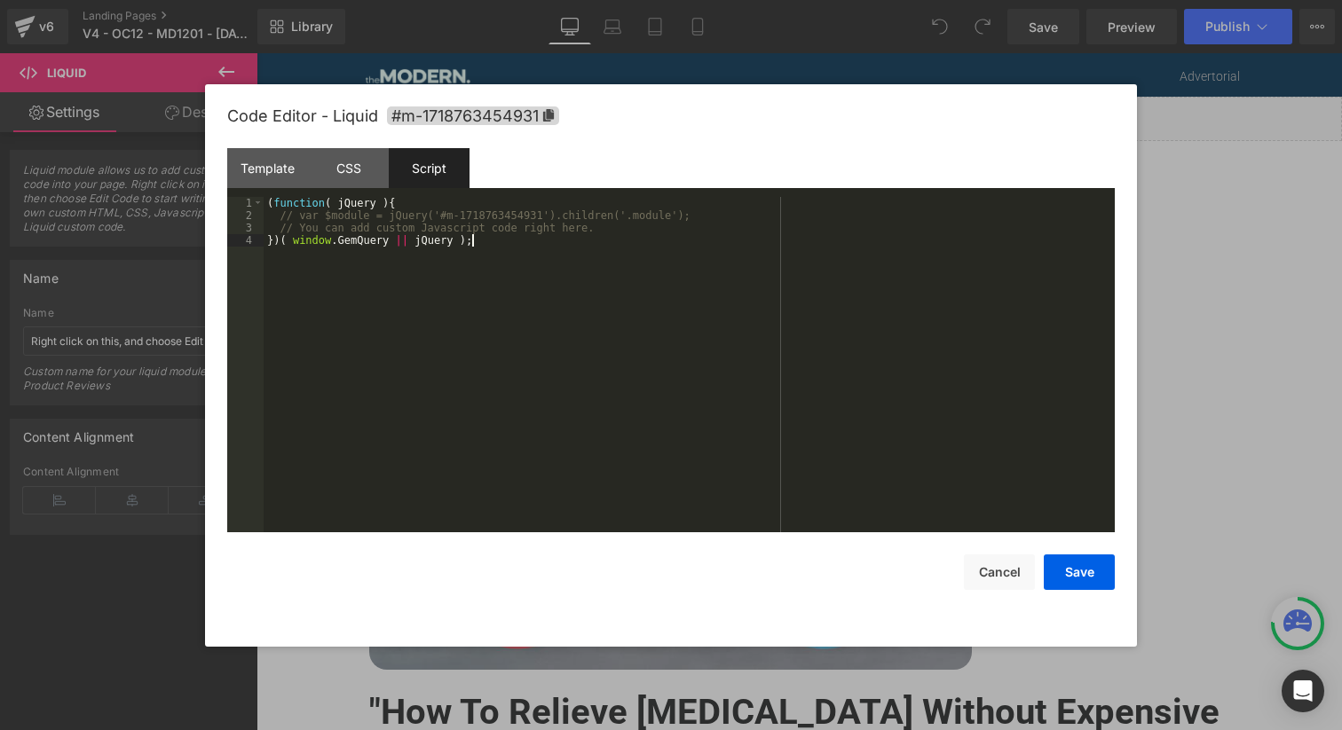
click at [446, 280] on div "( function ( jQuery ) { // var $module = jQuery('#m-1718763454931').children('.…" at bounding box center [689, 377] width 851 height 360
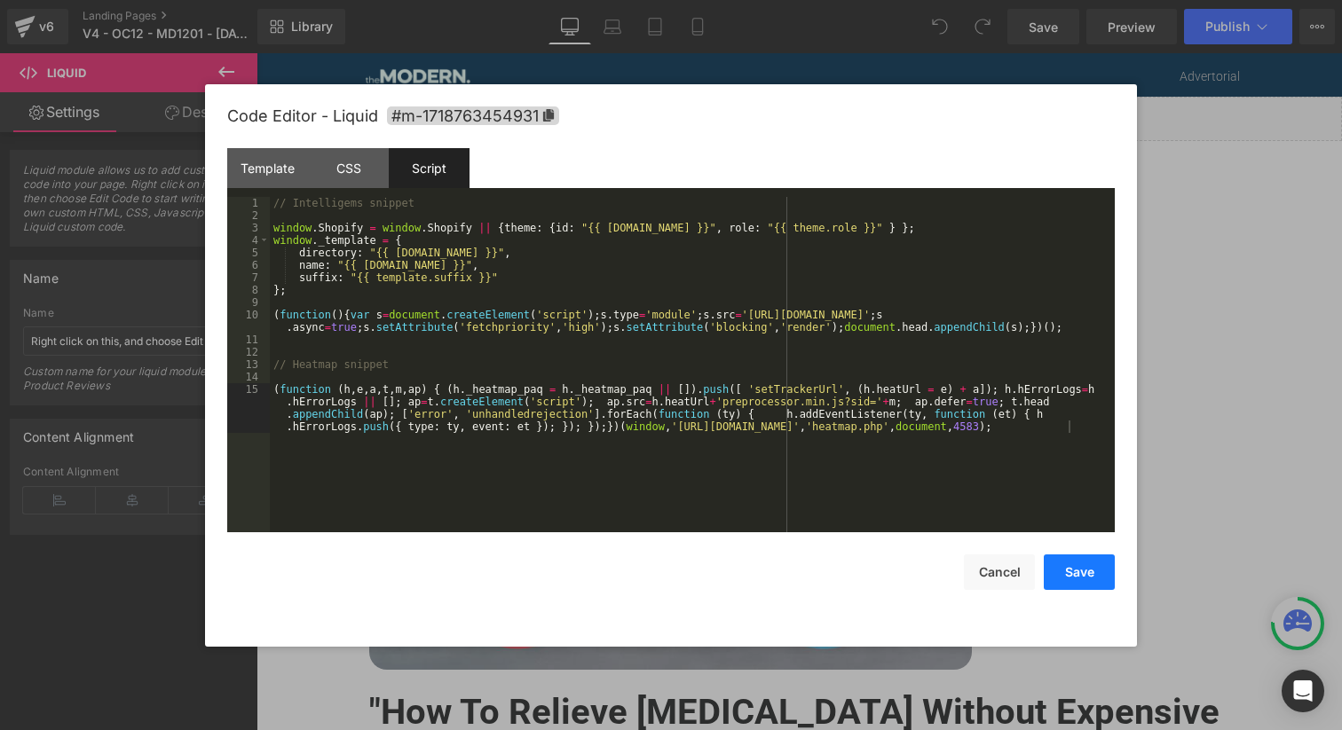
click at [1092, 572] on button "Save" at bounding box center [1079, 572] width 71 height 35
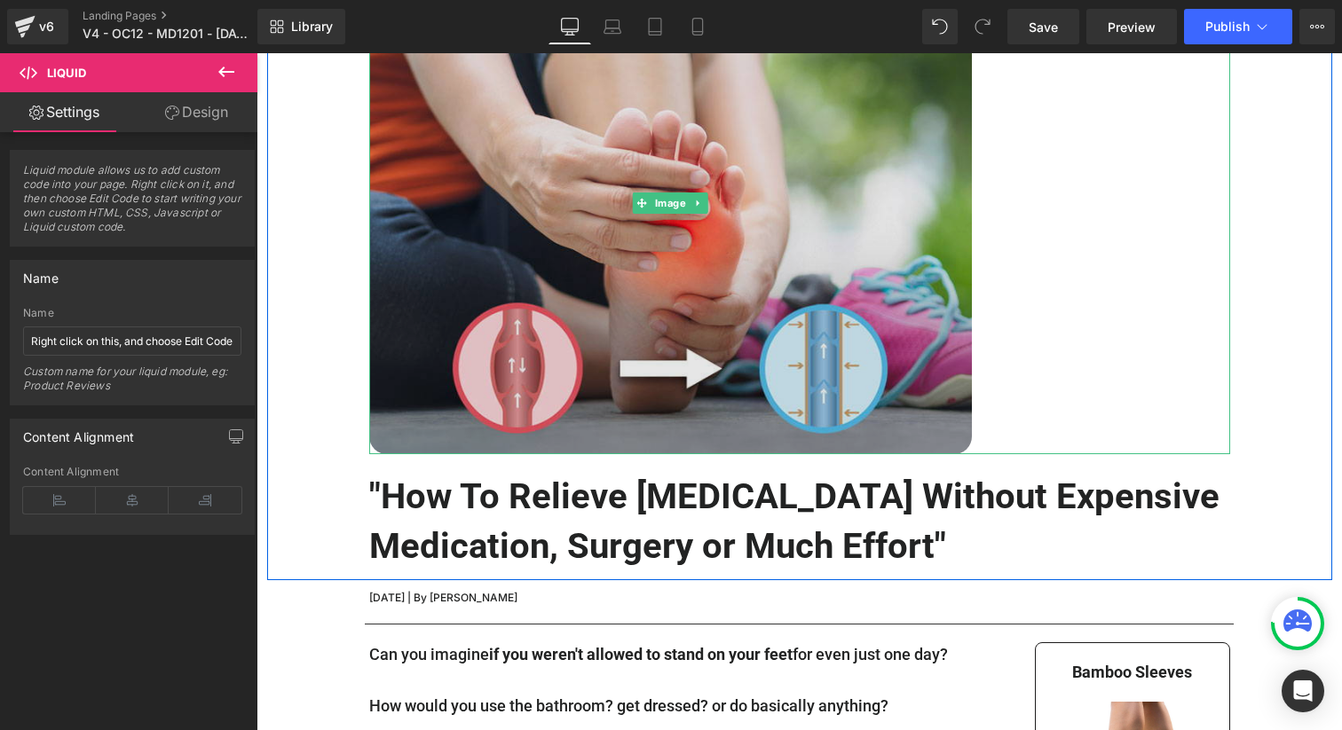
scroll to position [259, 0]
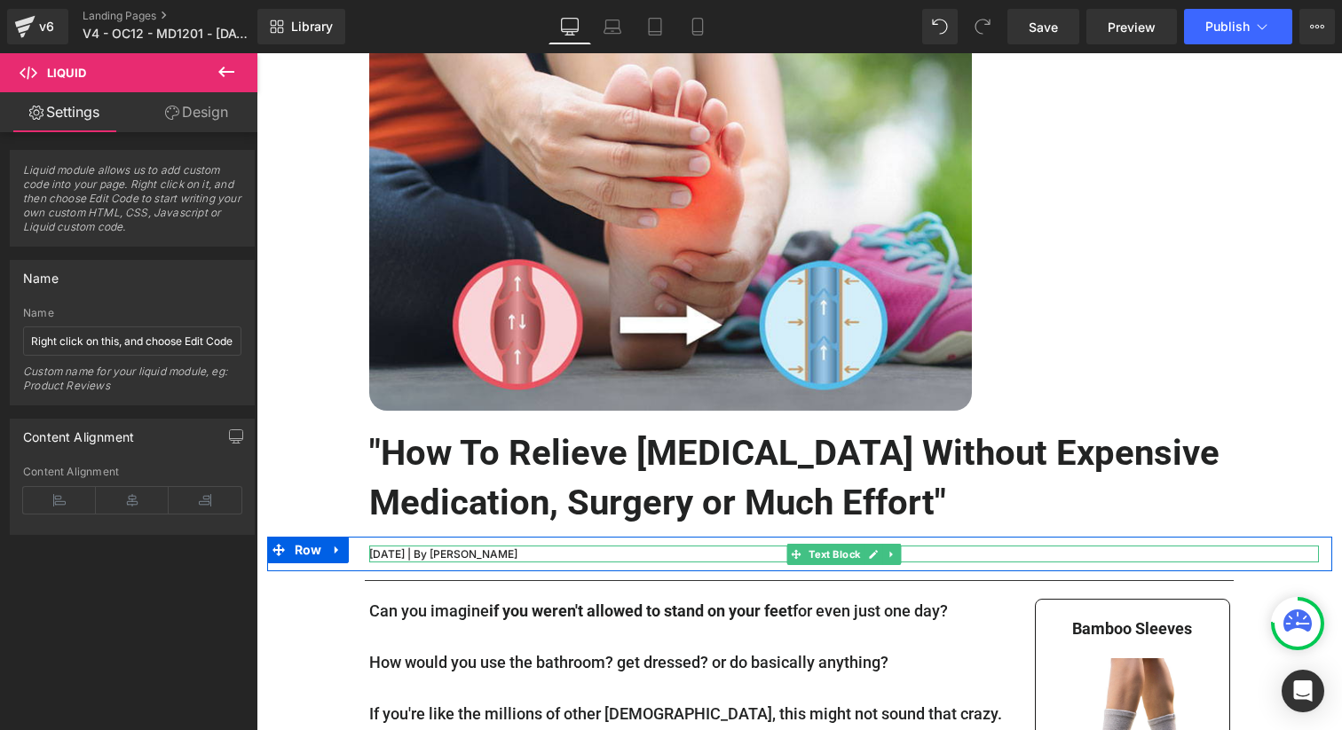
click at [423, 555] on p "[DATE] | By [PERSON_NAME]" at bounding box center [844, 554] width 950 height 17
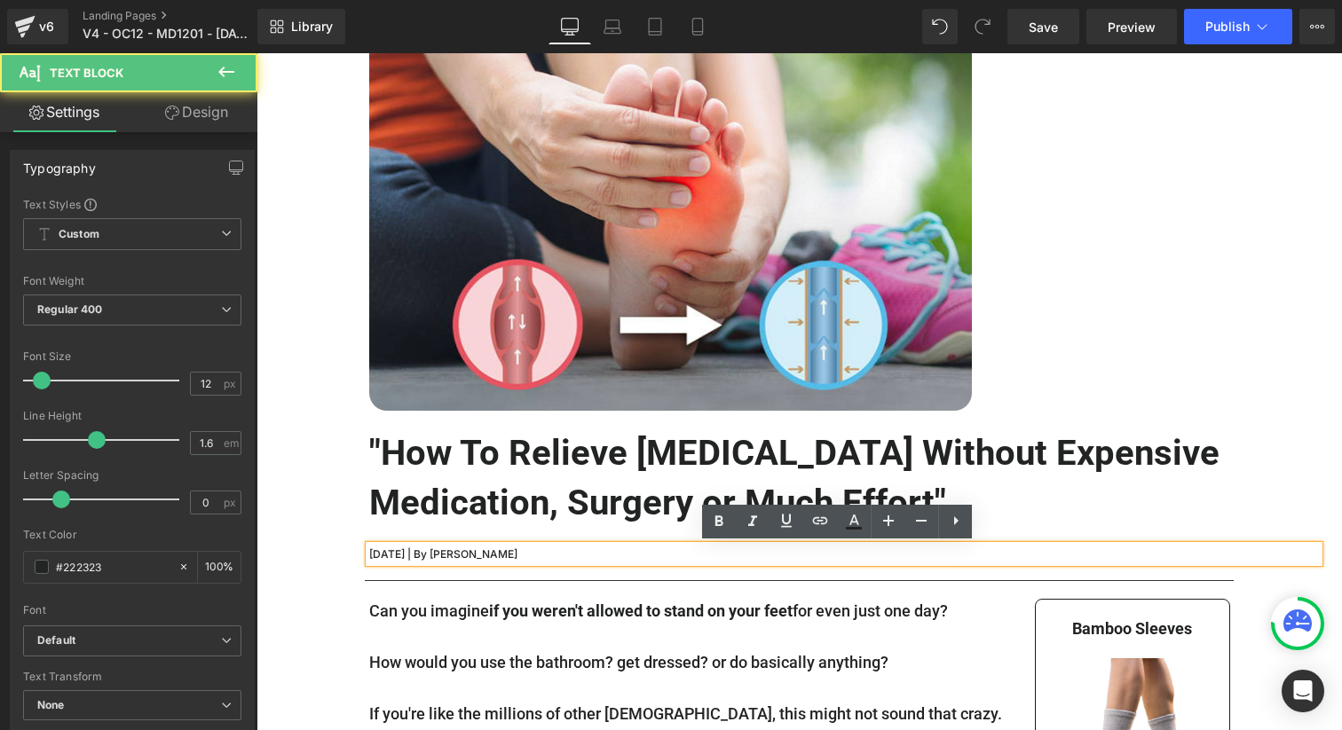
click at [419, 554] on p "[DATE] | By [PERSON_NAME]" at bounding box center [844, 554] width 950 height 17
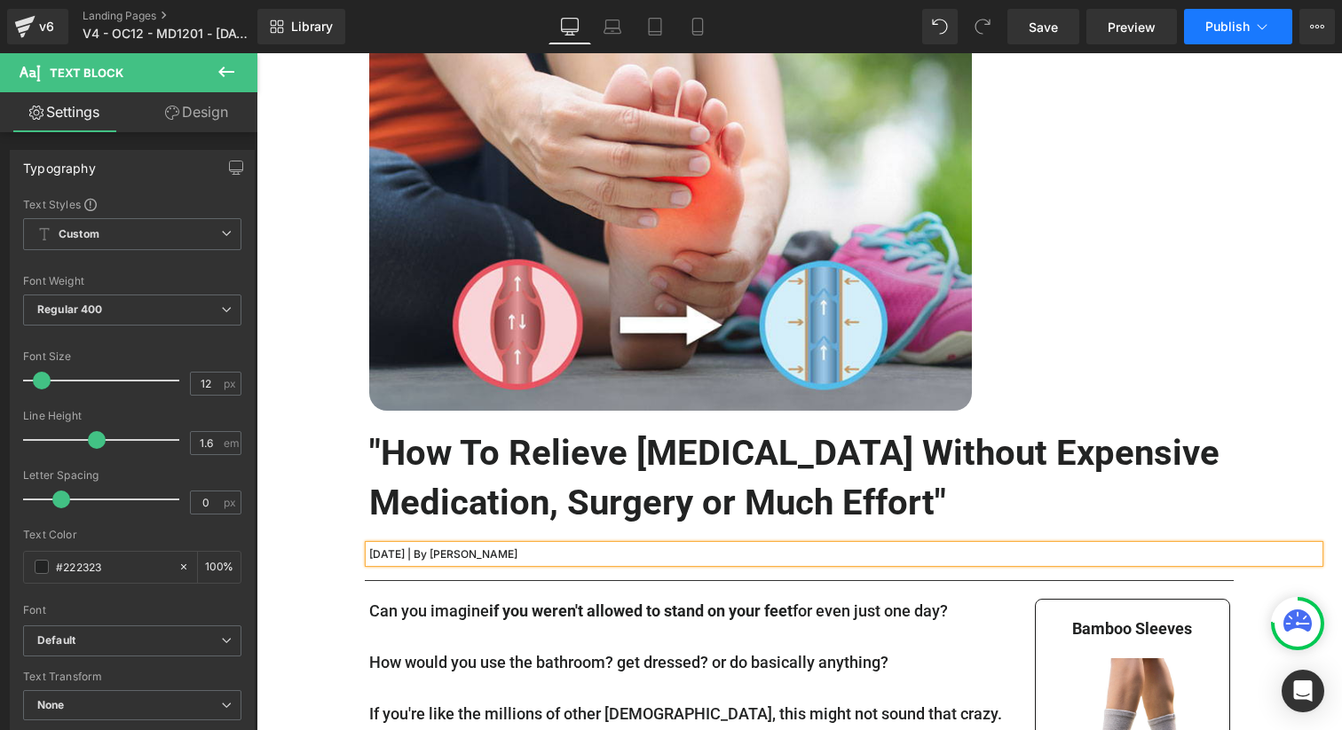
click at [1222, 24] on span "Publish" at bounding box center [1227, 27] width 44 height 14
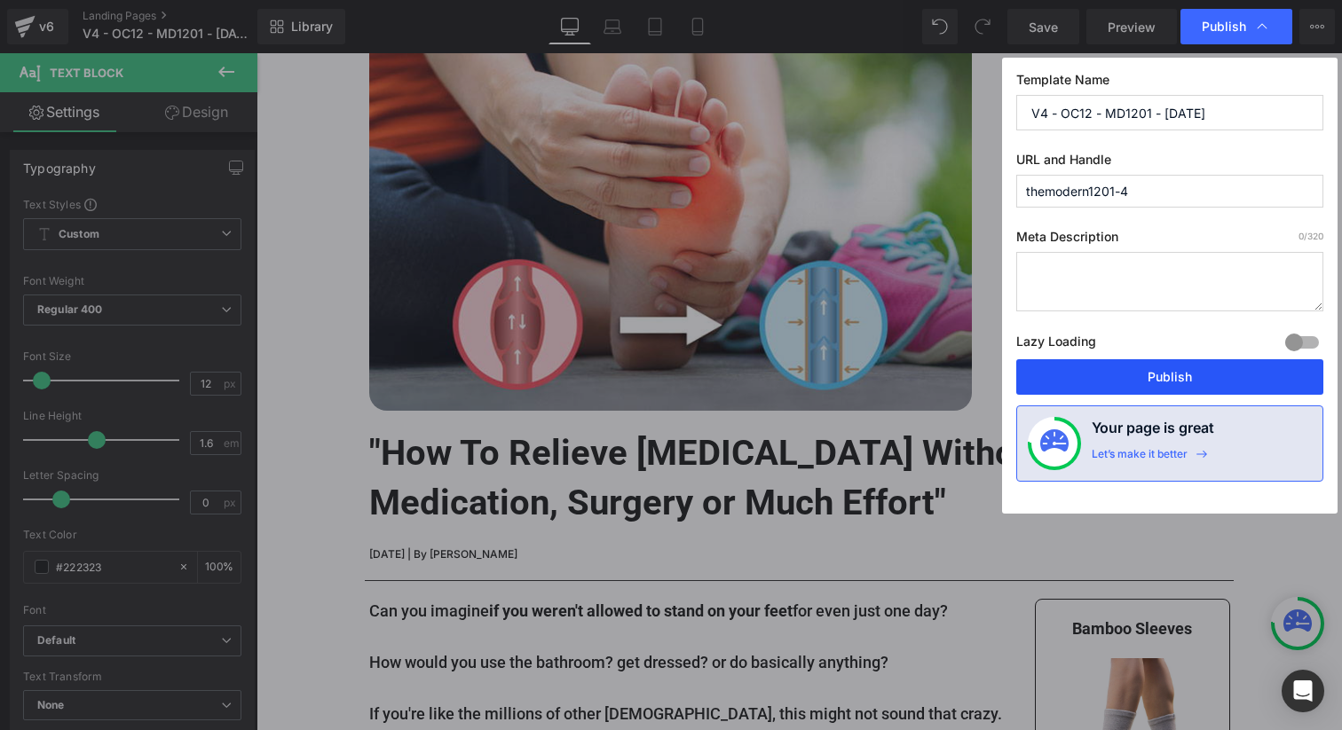
click at [1198, 375] on button "Publish" at bounding box center [1169, 376] width 307 height 35
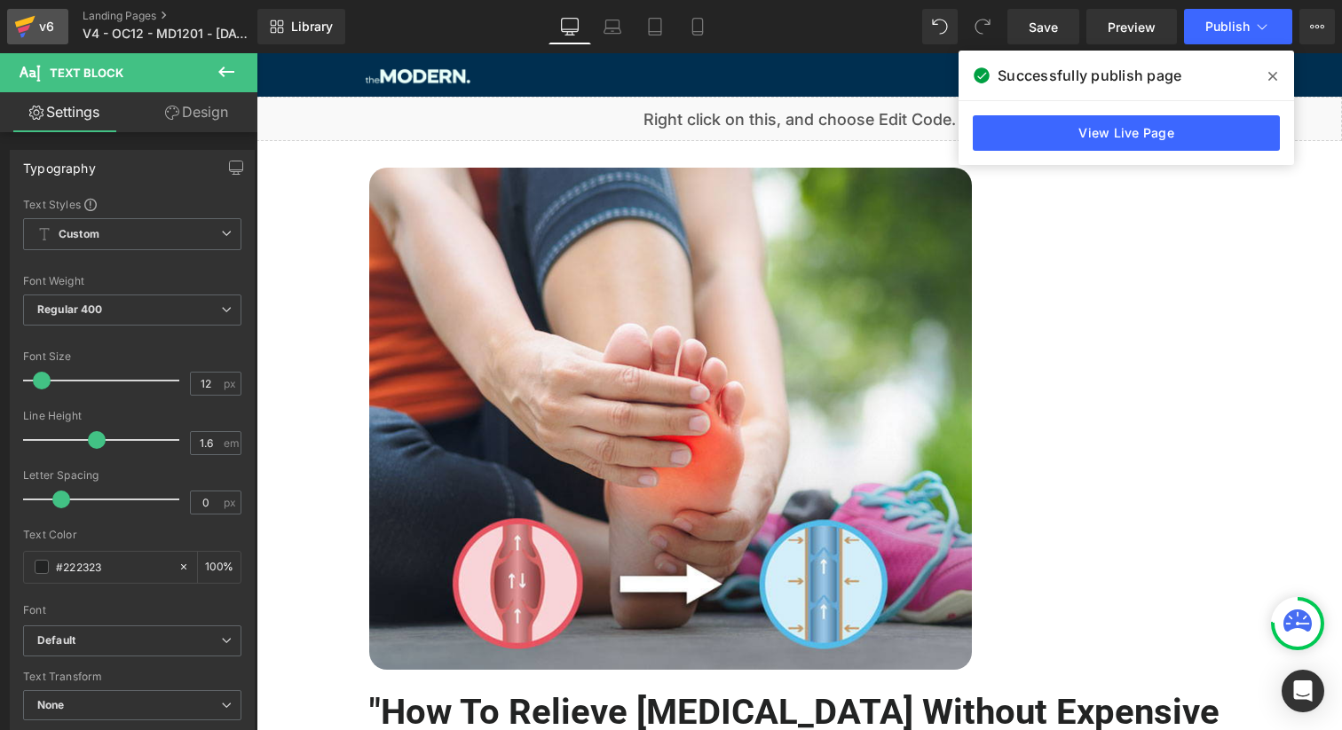
click at [40, 26] on div "v6" at bounding box center [46, 26] width 22 height 23
